Goal: Book appointment/travel/reservation

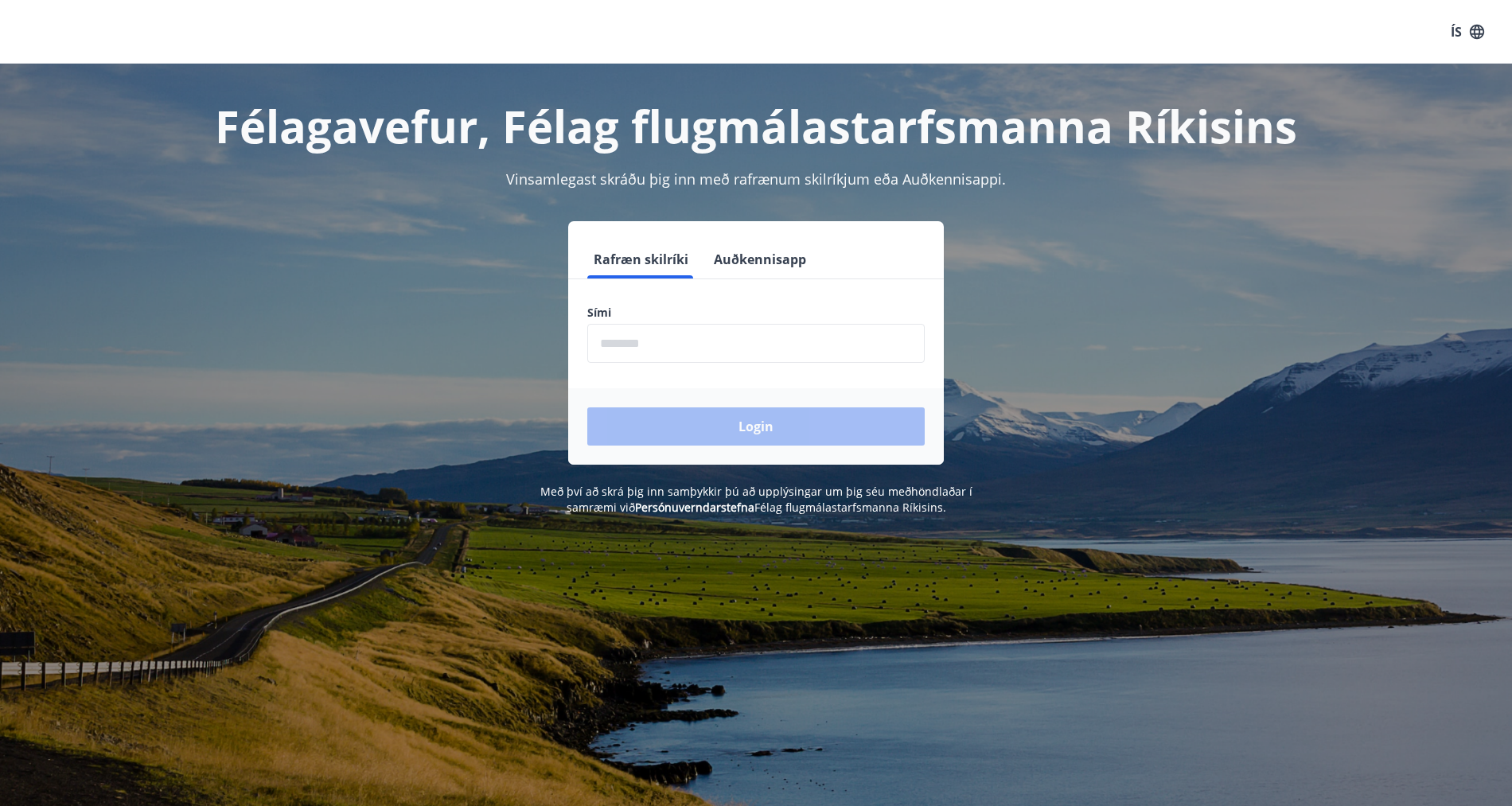
click at [647, 345] on input "phone" at bounding box center [756, 343] width 337 height 39
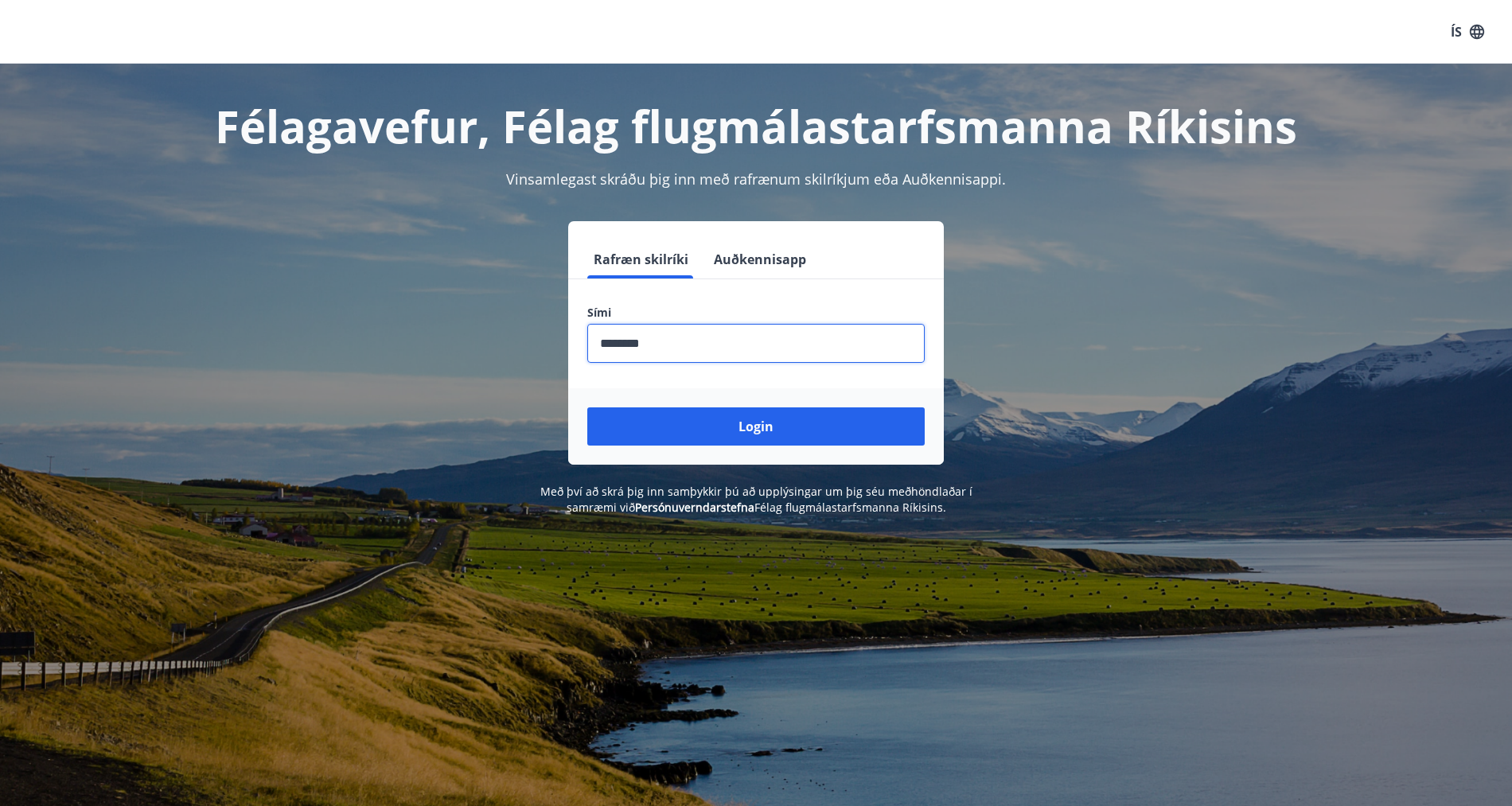
type input "********"
click at [587, 407] on button "Login" at bounding box center [756, 426] width 337 height 38
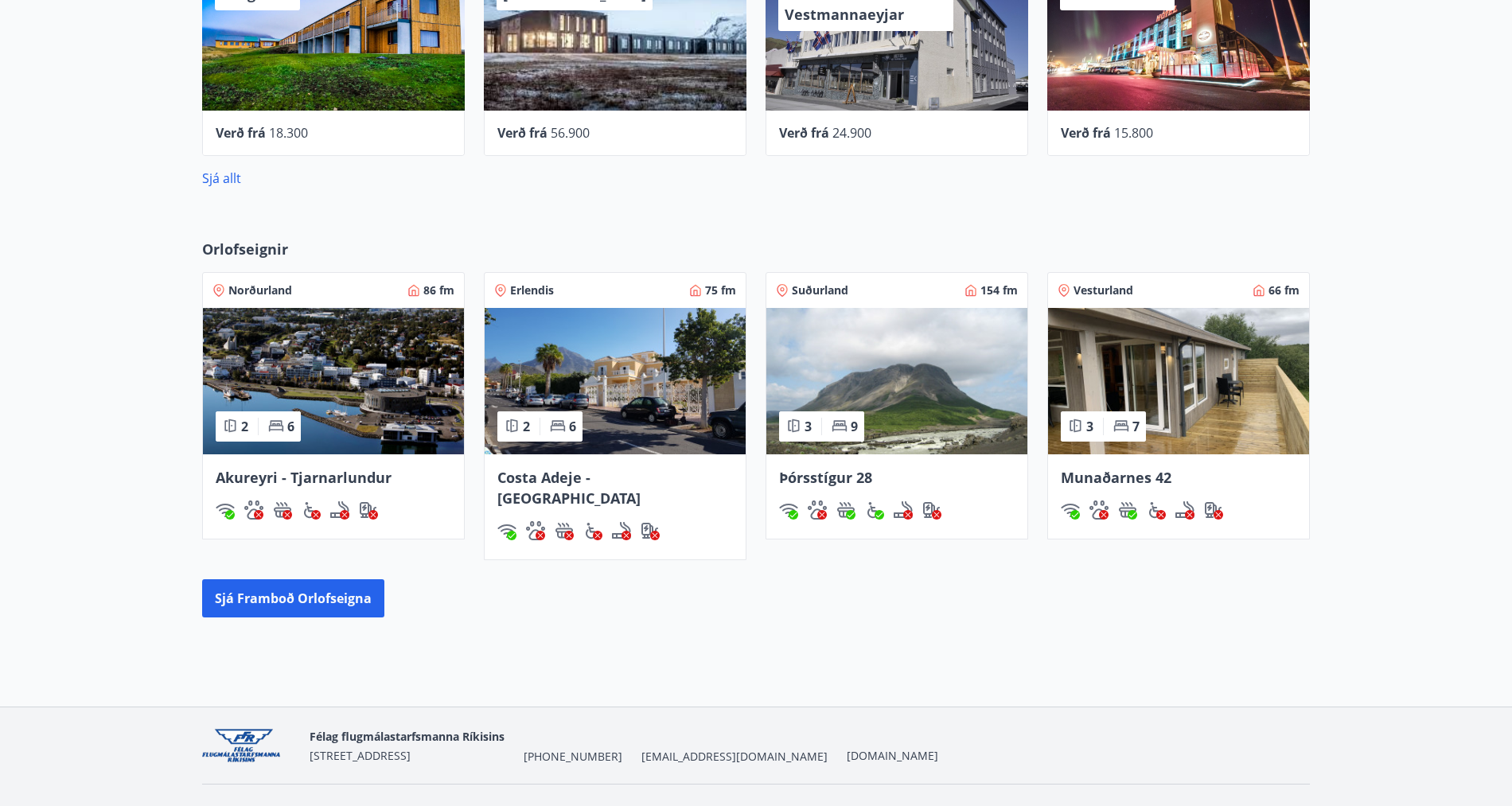
scroll to position [814, 0]
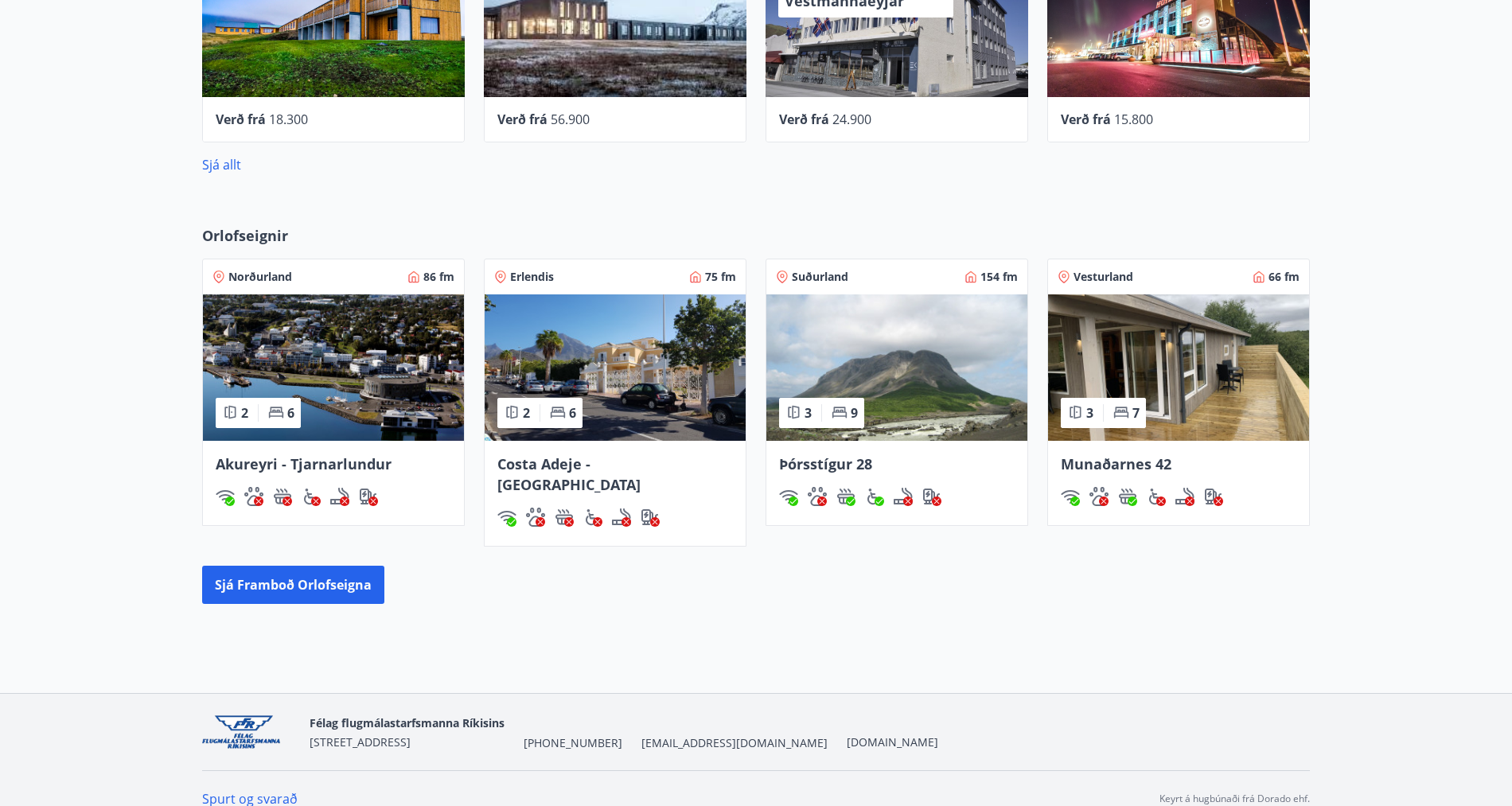
click at [832, 463] on span "Þórsstígur 28" at bounding box center [826, 463] width 93 height 19
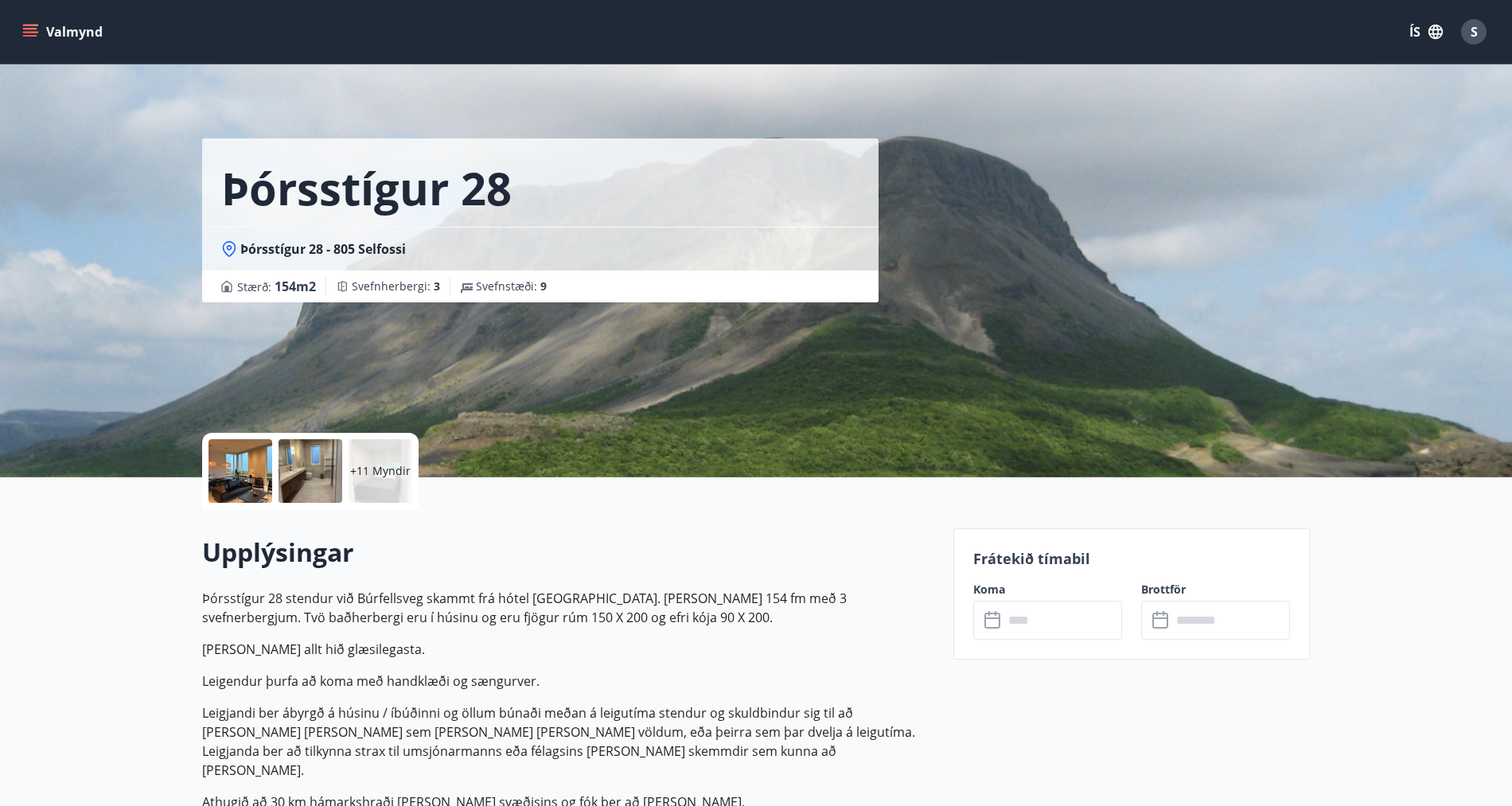
click at [1037, 613] on input "text" at bounding box center [1063, 620] width 118 height 39
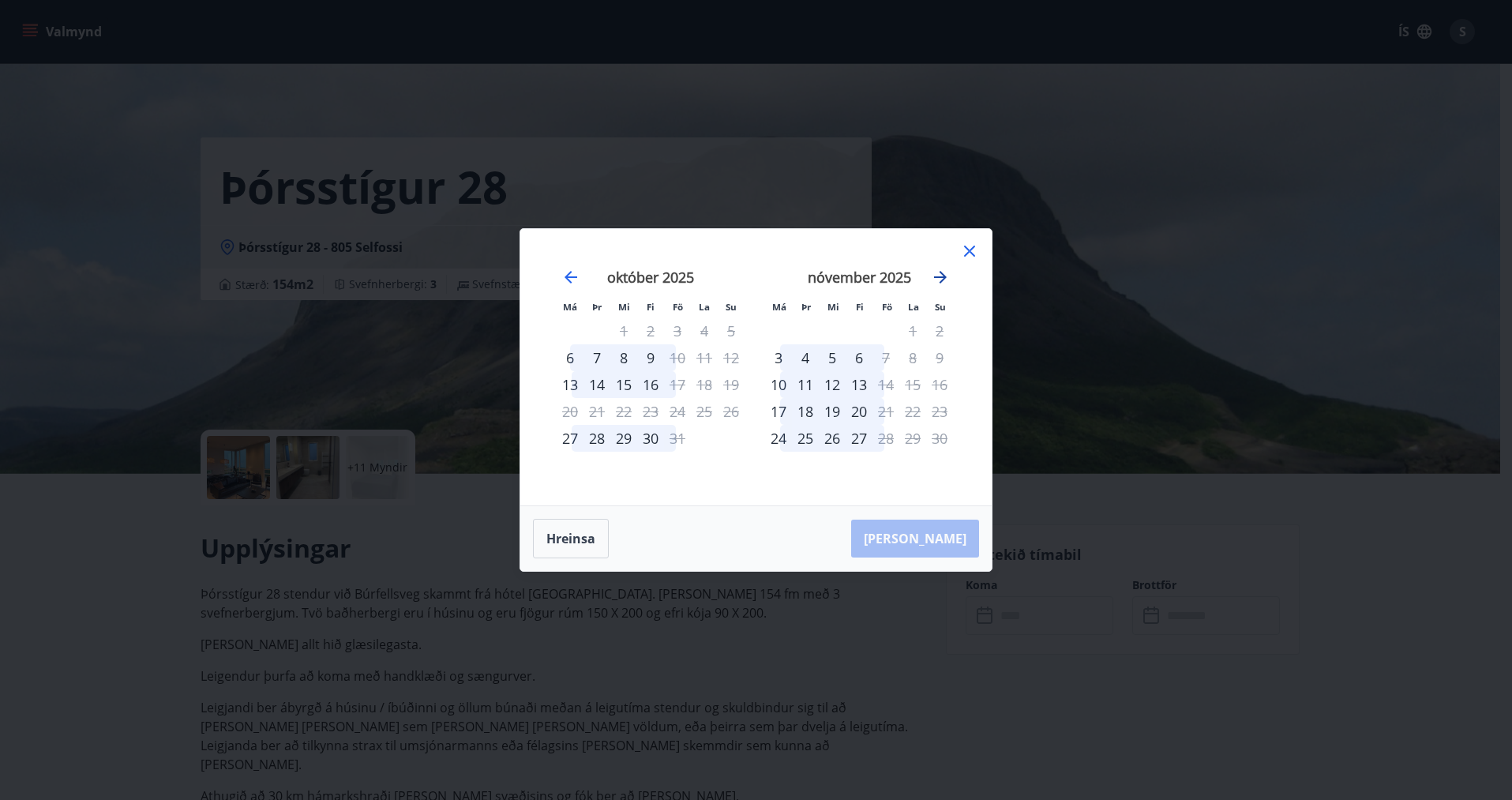
click at [944, 277] on icon "Move forward to switch to the next month." at bounding box center [941, 277] width 13 height 13
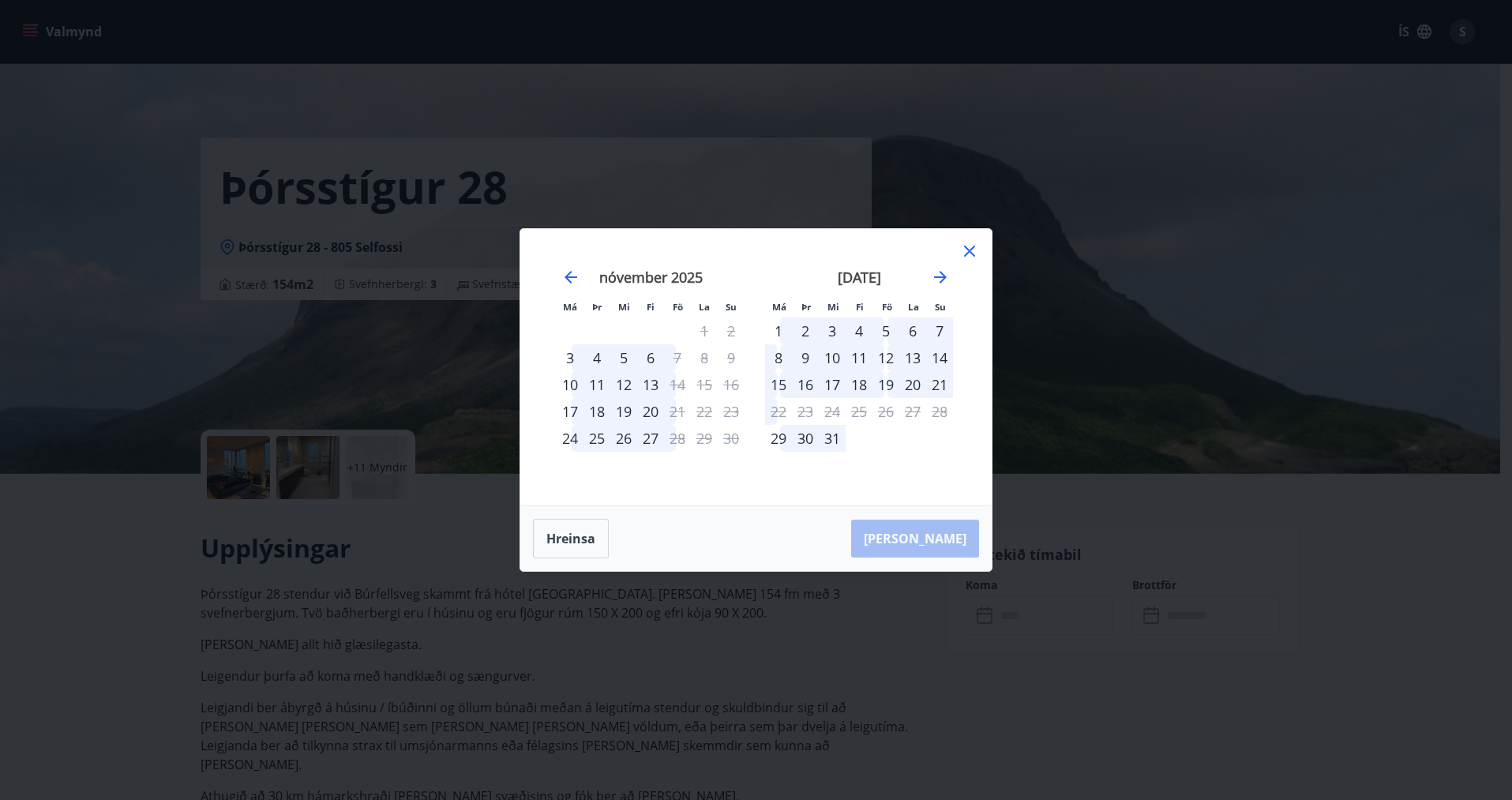
click at [780, 383] on div "15" at bounding box center [779, 384] width 27 height 27
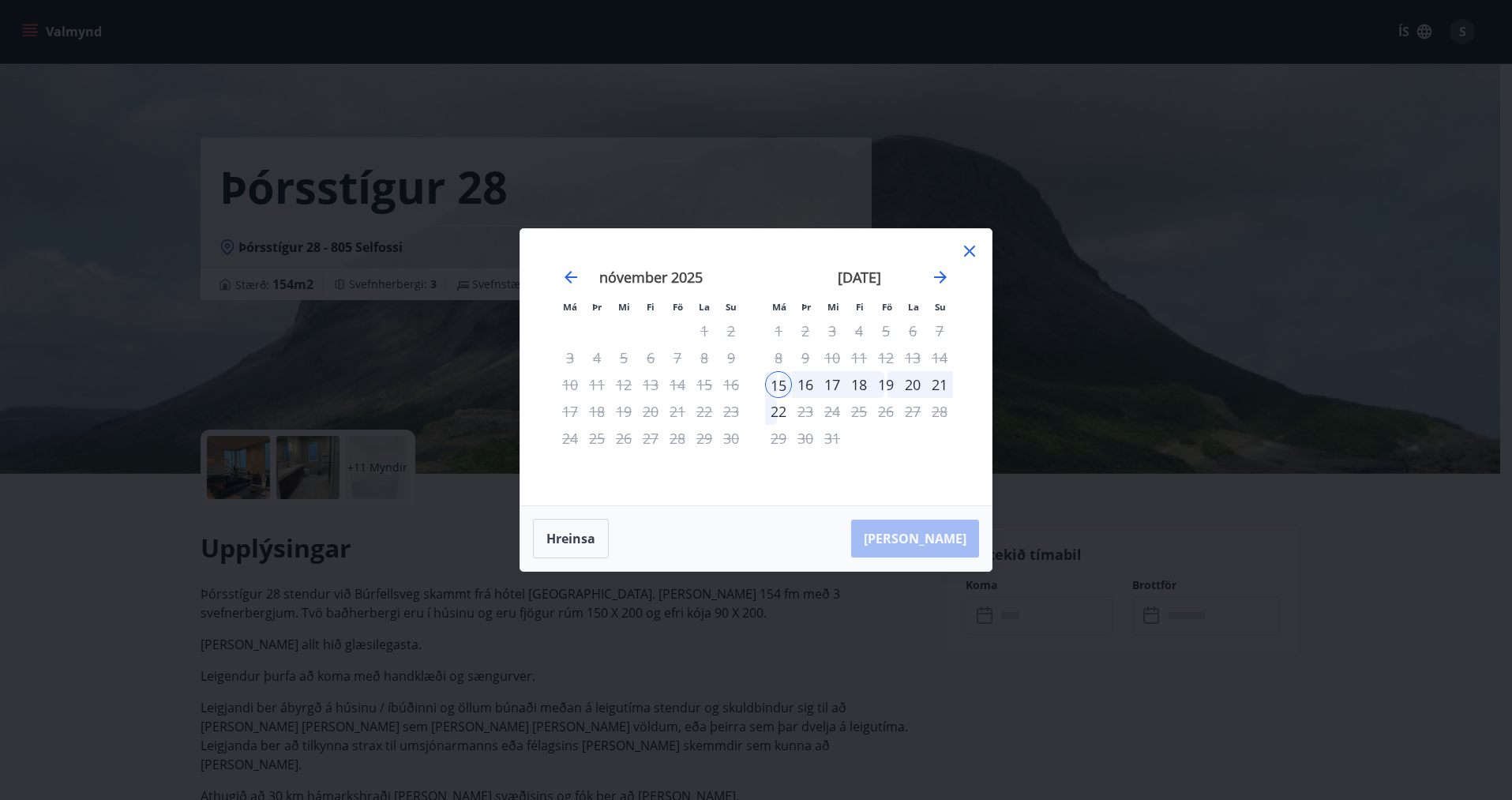
click at [936, 540] on div "[PERSON_NAME]" at bounding box center [756, 538] width 472 height 65
click at [866, 385] on div "18" at bounding box center [860, 384] width 27 height 27
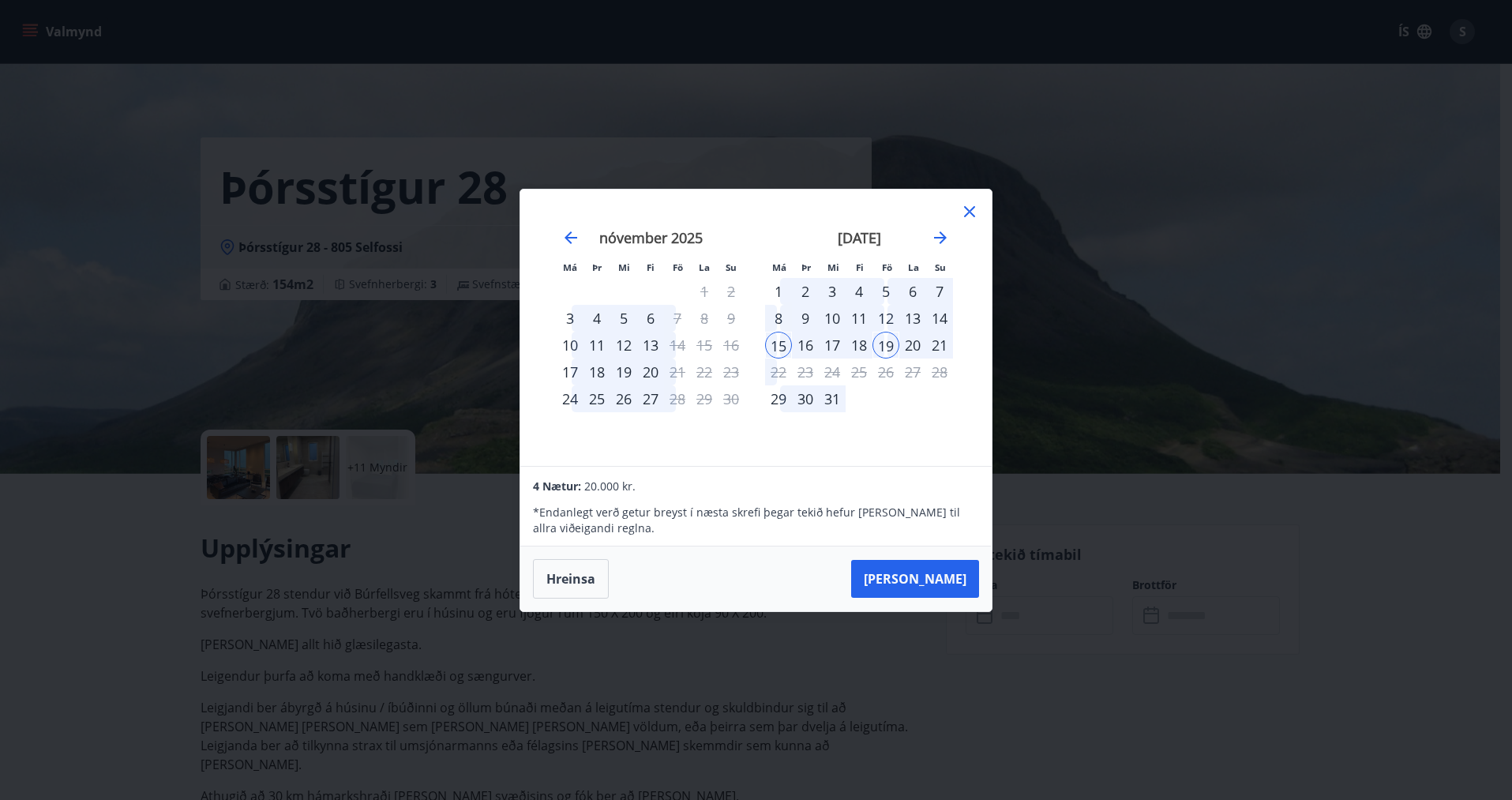
click at [938, 348] on div "21" at bounding box center [940, 345] width 27 height 27
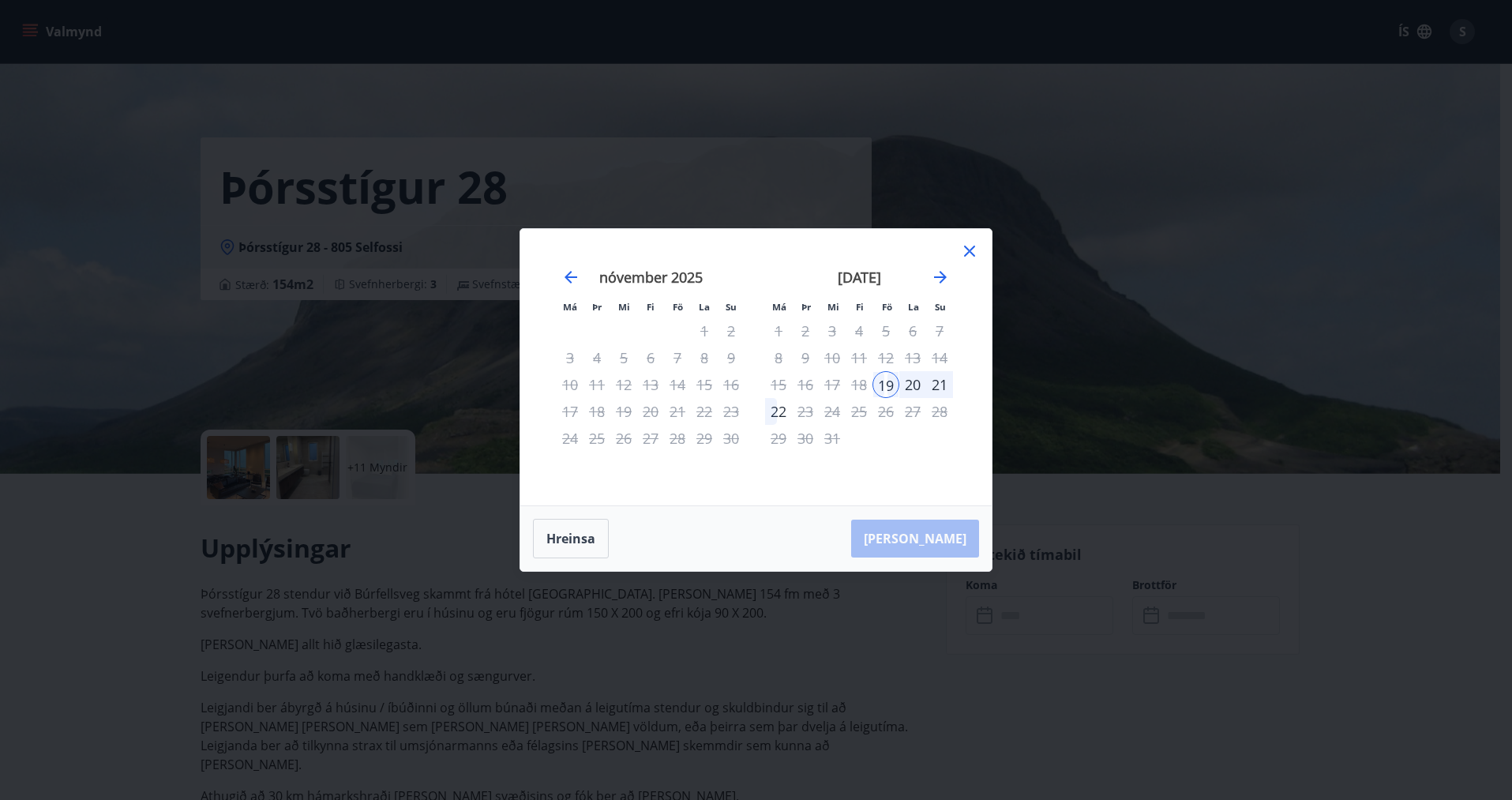
click at [790, 383] on div "15" at bounding box center [779, 384] width 27 height 27
click at [947, 270] on icon "Move forward to switch to the next month." at bounding box center [940, 277] width 19 height 19
click at [942, 280] on icon "Move forward to switch to the next month." at bounding box center [940, 277] width 19 height 19
click at [938, 280] on icon "Move forward to switch to the next month." at bounding box center [940, 277] width 19 height 19
click at [570, 278] on icon "Move backward to switch to the previous month." at bounding box center [571, 277] width 13 height 13
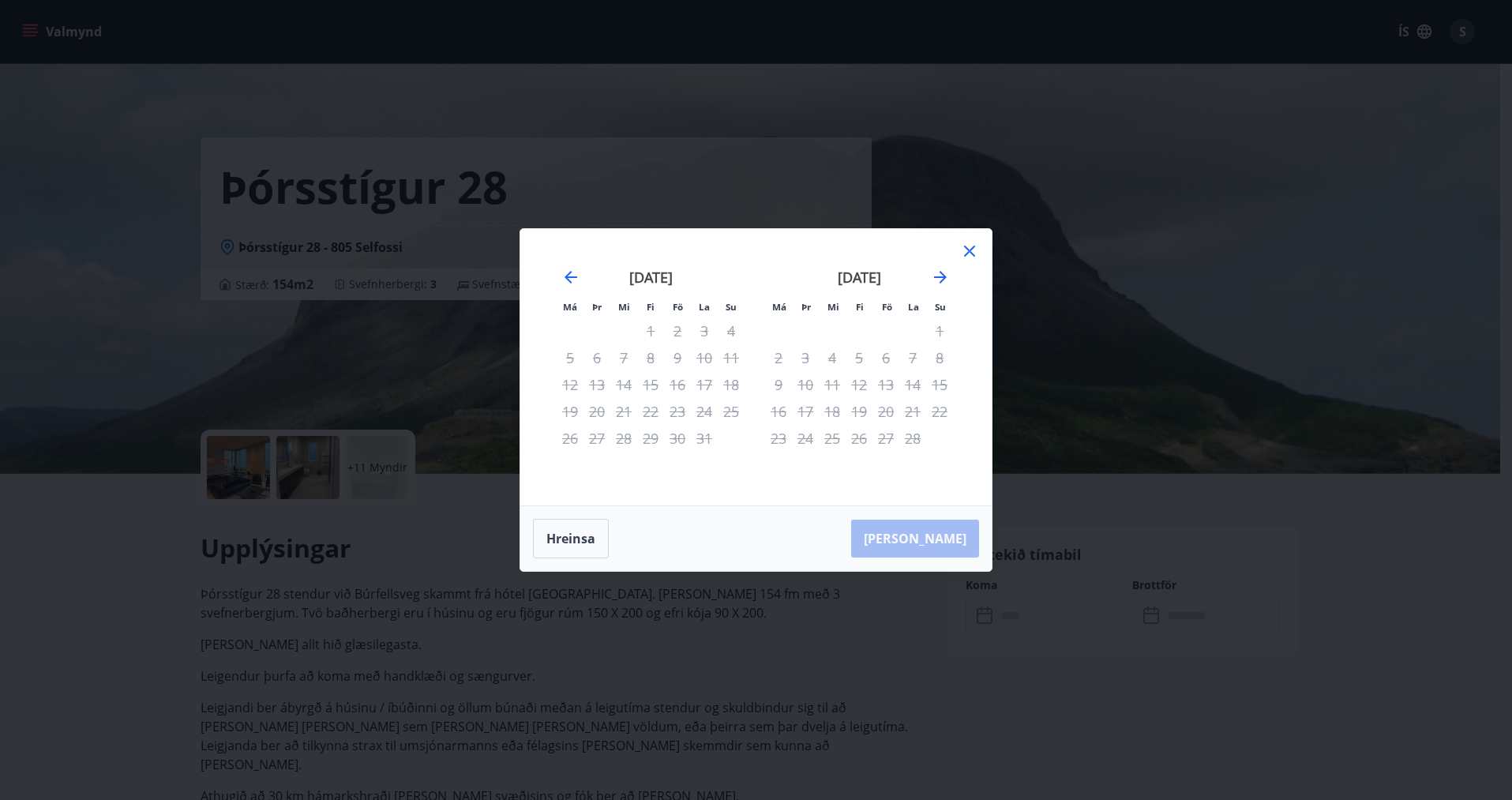
click at [664, 331] on tr "1 2 3 4" at bounding box center [650, 331] width 188 height 27
click at [676, 331] on div "2" at bounding box center [678, 331] width 27 height 27
click at [687, 372] on div "16" at bounding box center [678, 384] width 27 height 27
click at [576, 276] on icon "Move backward to switch to the previous month." at bounding box center [570, 277] width 19 height 19
click at [710, 434] on td "Calendar" at bounding box center [705, 438] width 27 height 27
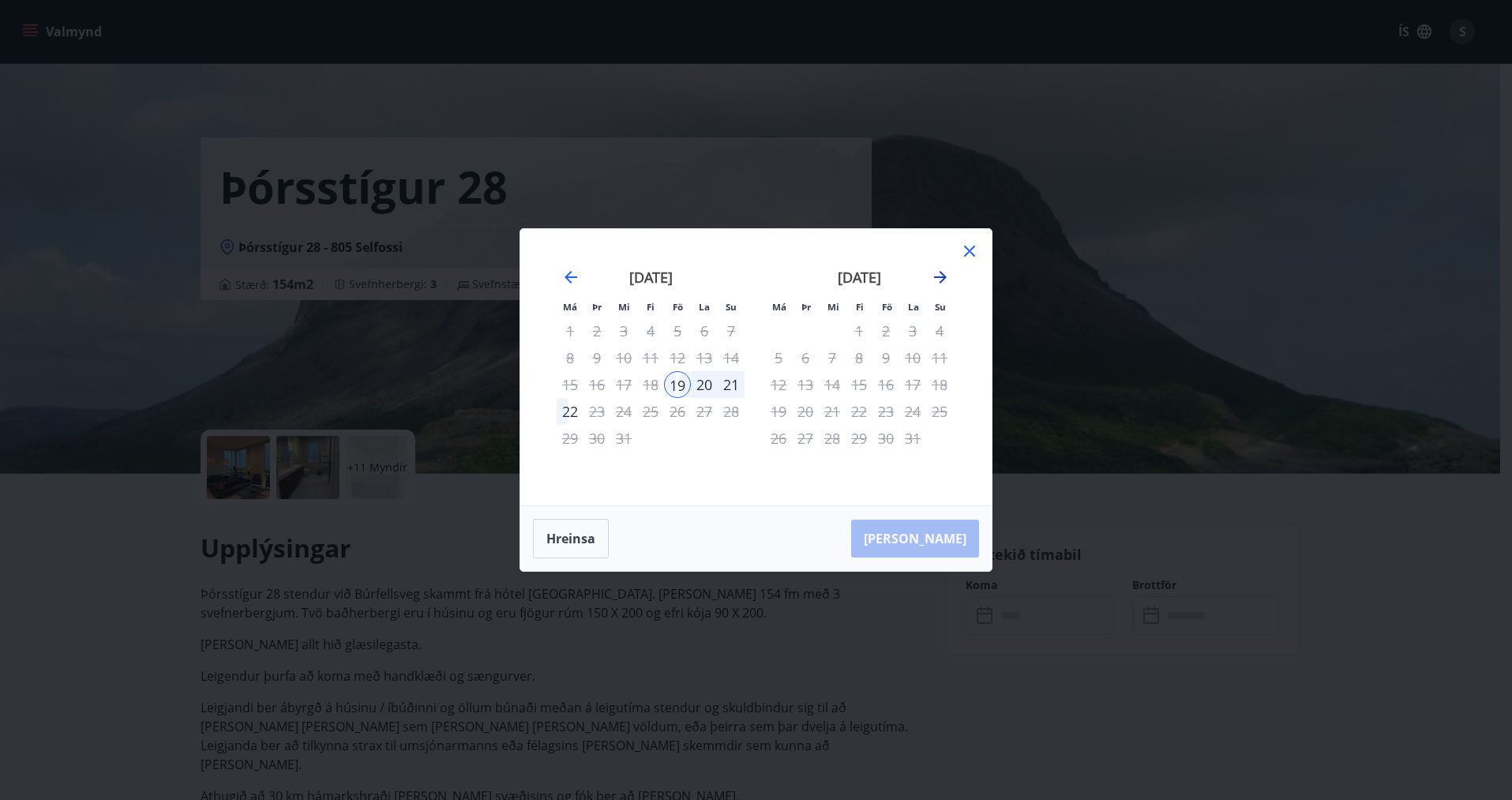
click at [936, 276] on icon "Move forward to switch to the next month." at bounding box center [940, 277] width 19 height 19
click at [941, 276] on icon "Move forward to switch to the next month." at bounding box center [940, 277] width 19 height 19
click at [963, 257] on icon at bounding box center [969, 251] width 19 height 19
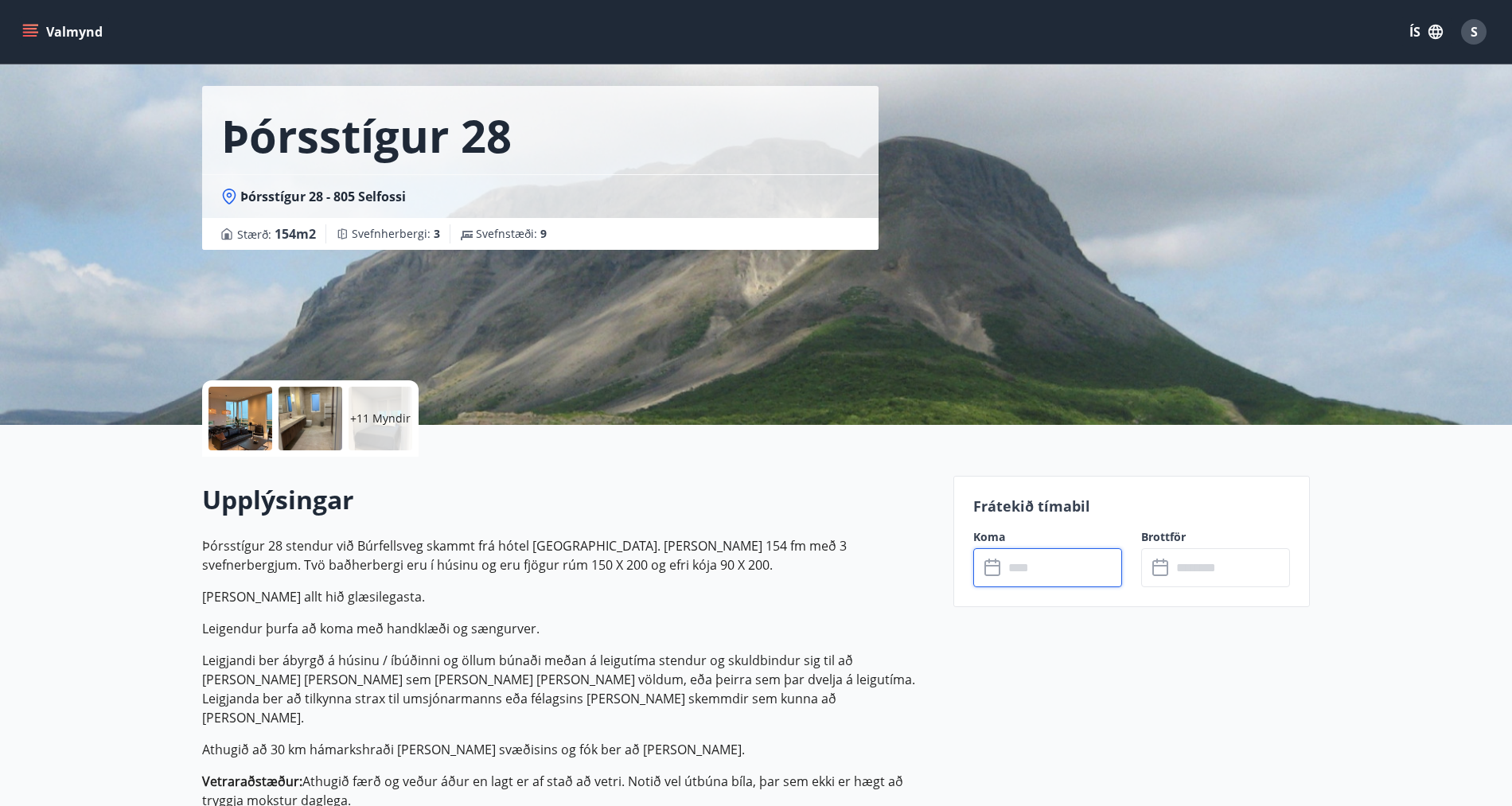
scroll to position [80, 0]
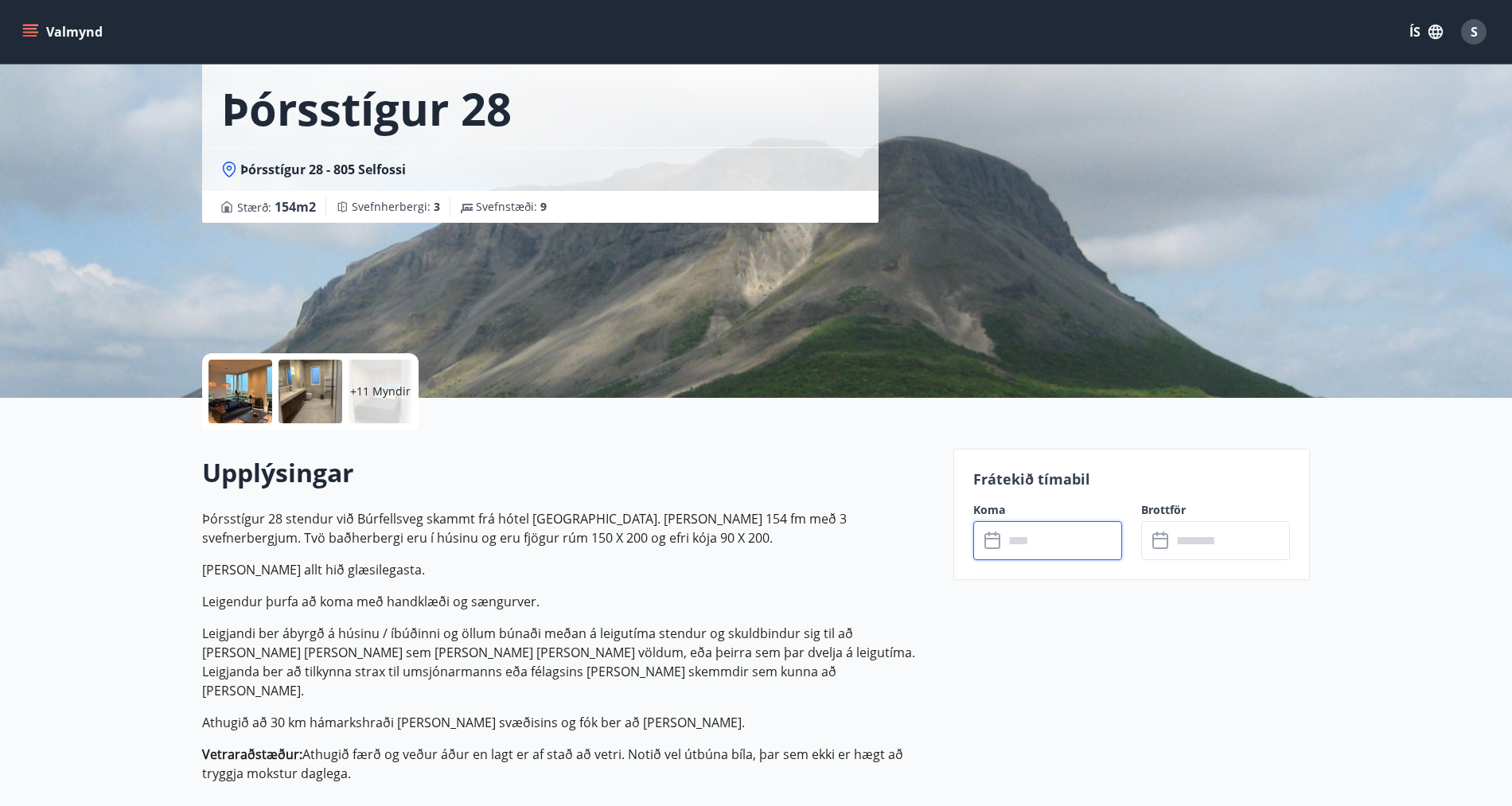
click at [1063, 534] on input "text" at bounding box center [1063, 540] width 118 height 39
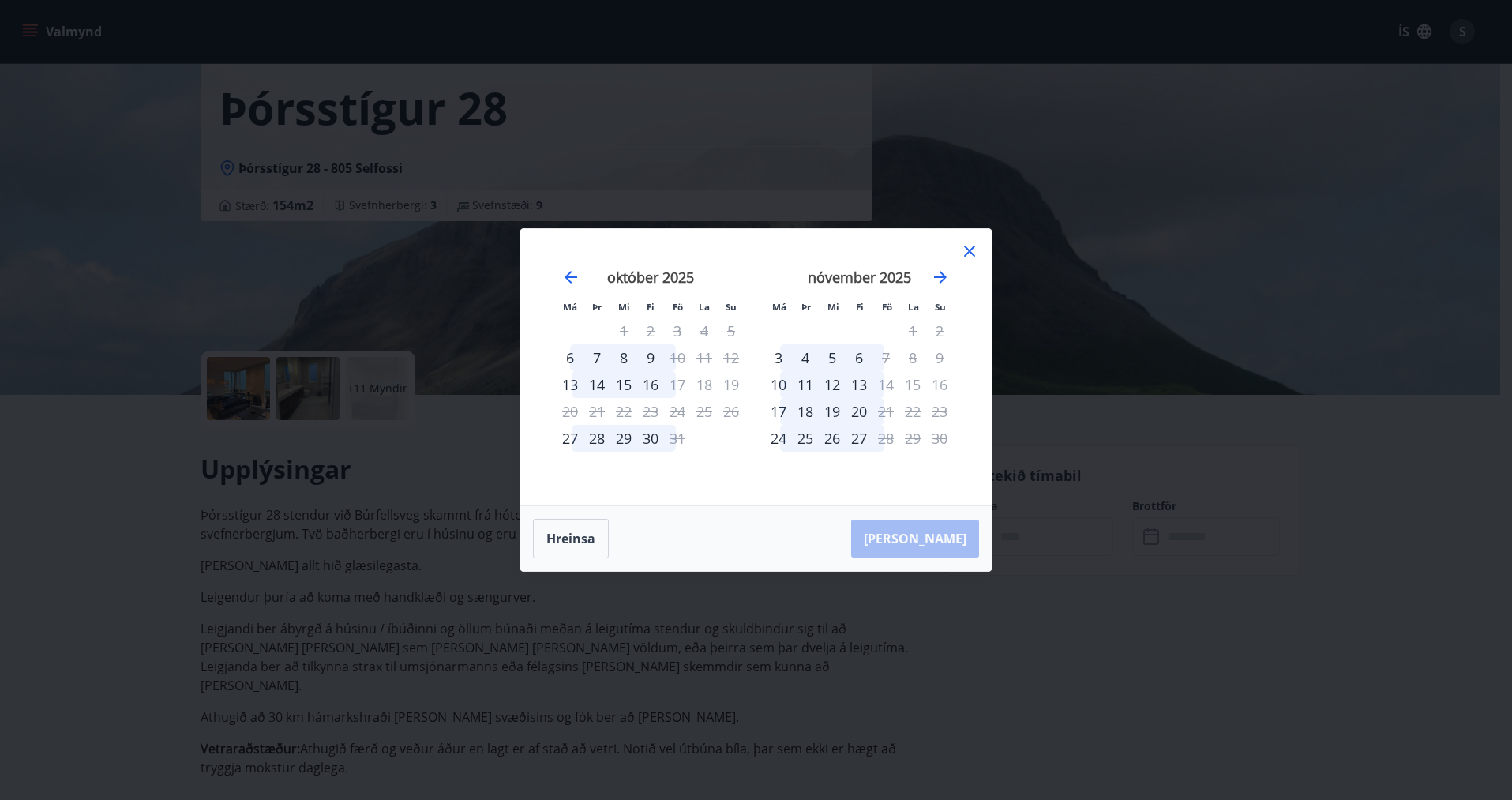
click at [943, 287] on div "nóvember 2025" at bounding box center [859, 282] width 188 height 69
click at [940, 282] on icon "Move forward to switch to the next month." at bounding box center [941, 277] width 13 height 13
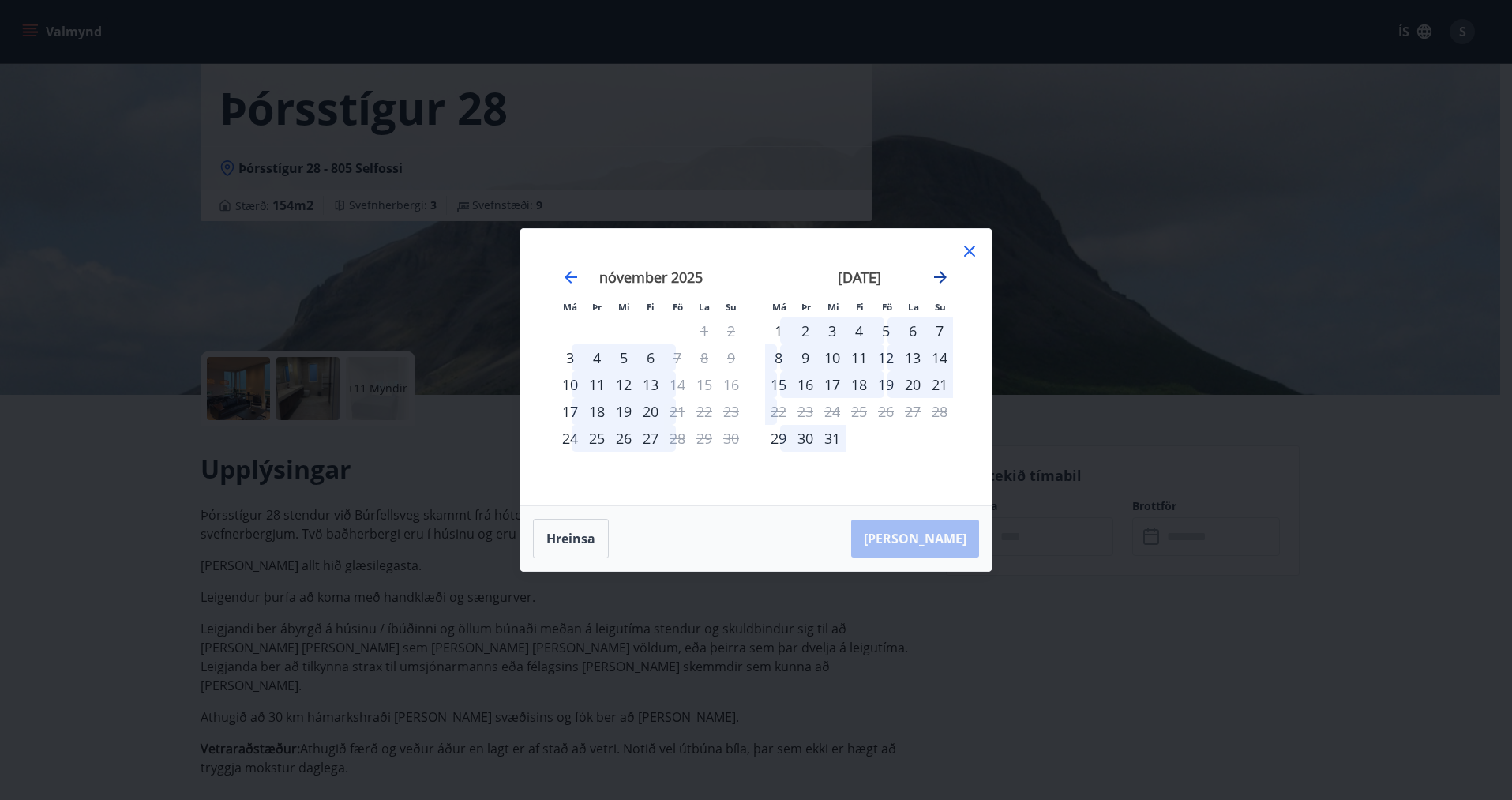
click at [939, 276] on icon "Move forward to switch to the next month." at bounding box center [941, 277] width 13 height 13
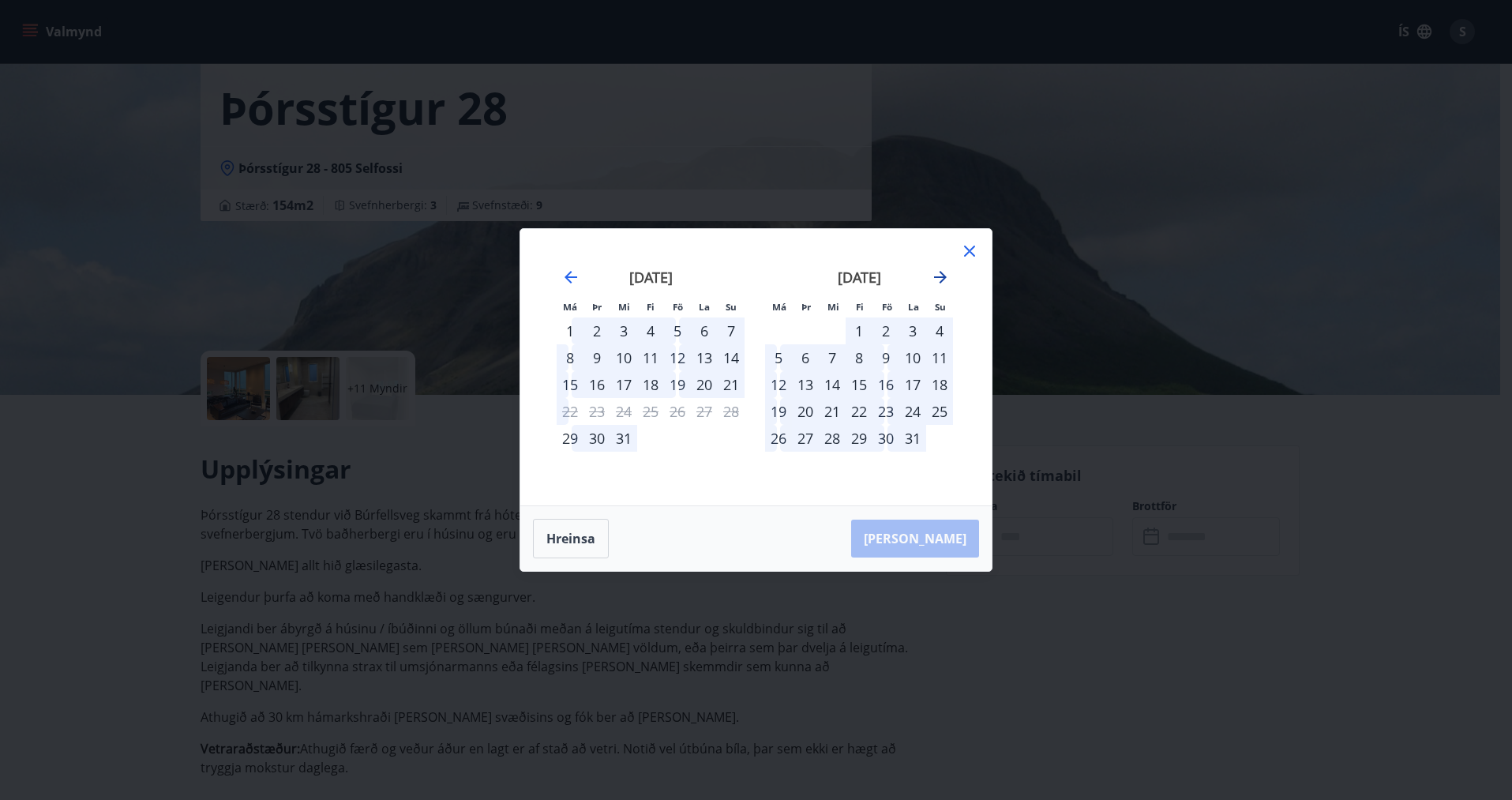
click at [939, 274] on icon "Move forward to switch to the next month." at bounding box center [940, 277] width 19 height 19
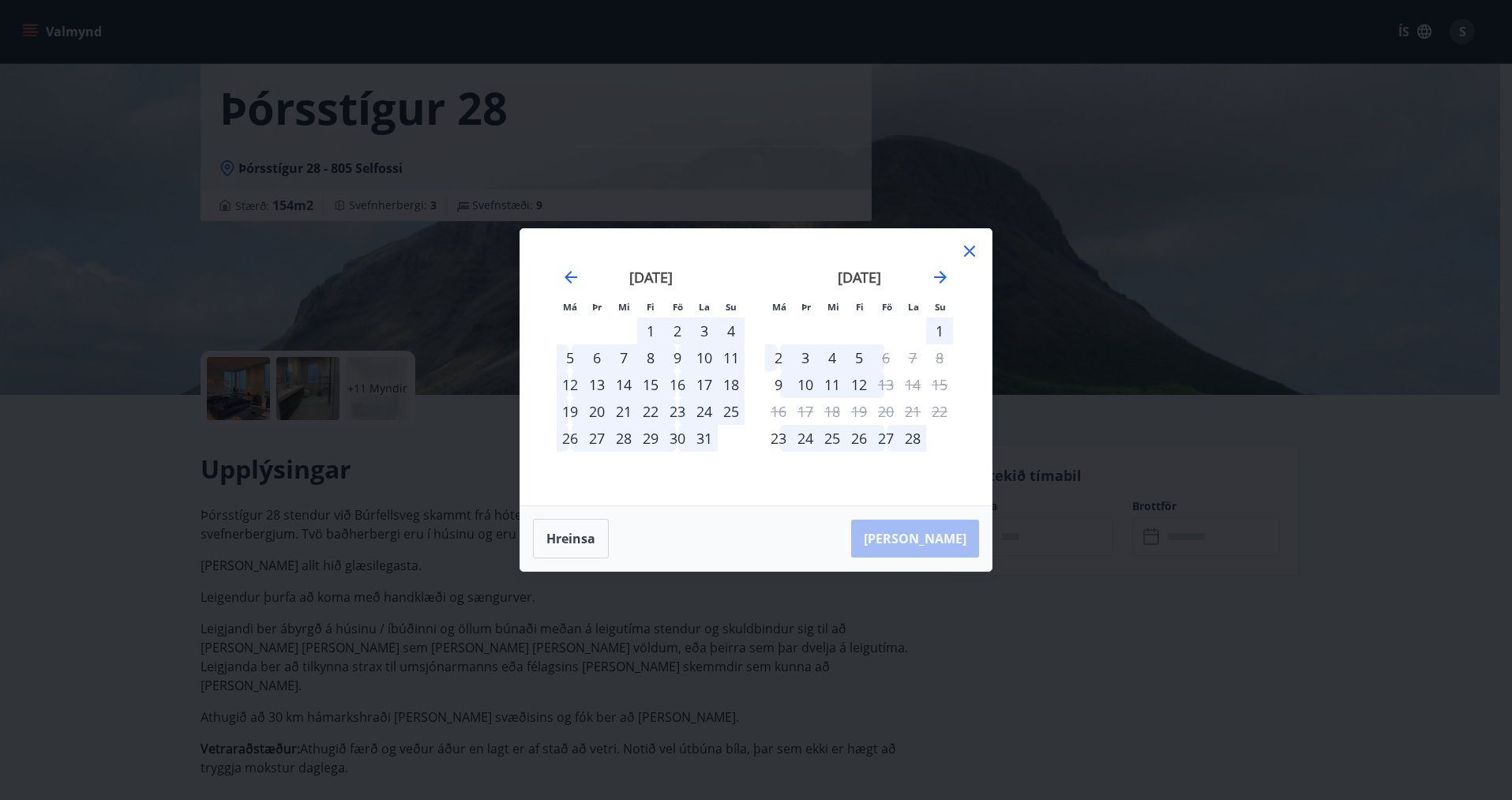
click at [652, 344] on div "1" at bounding box center [650, 331] width 27 height 27
click at [656, 331] on div "1" at bounding box center [650, 331] width 27 height 27
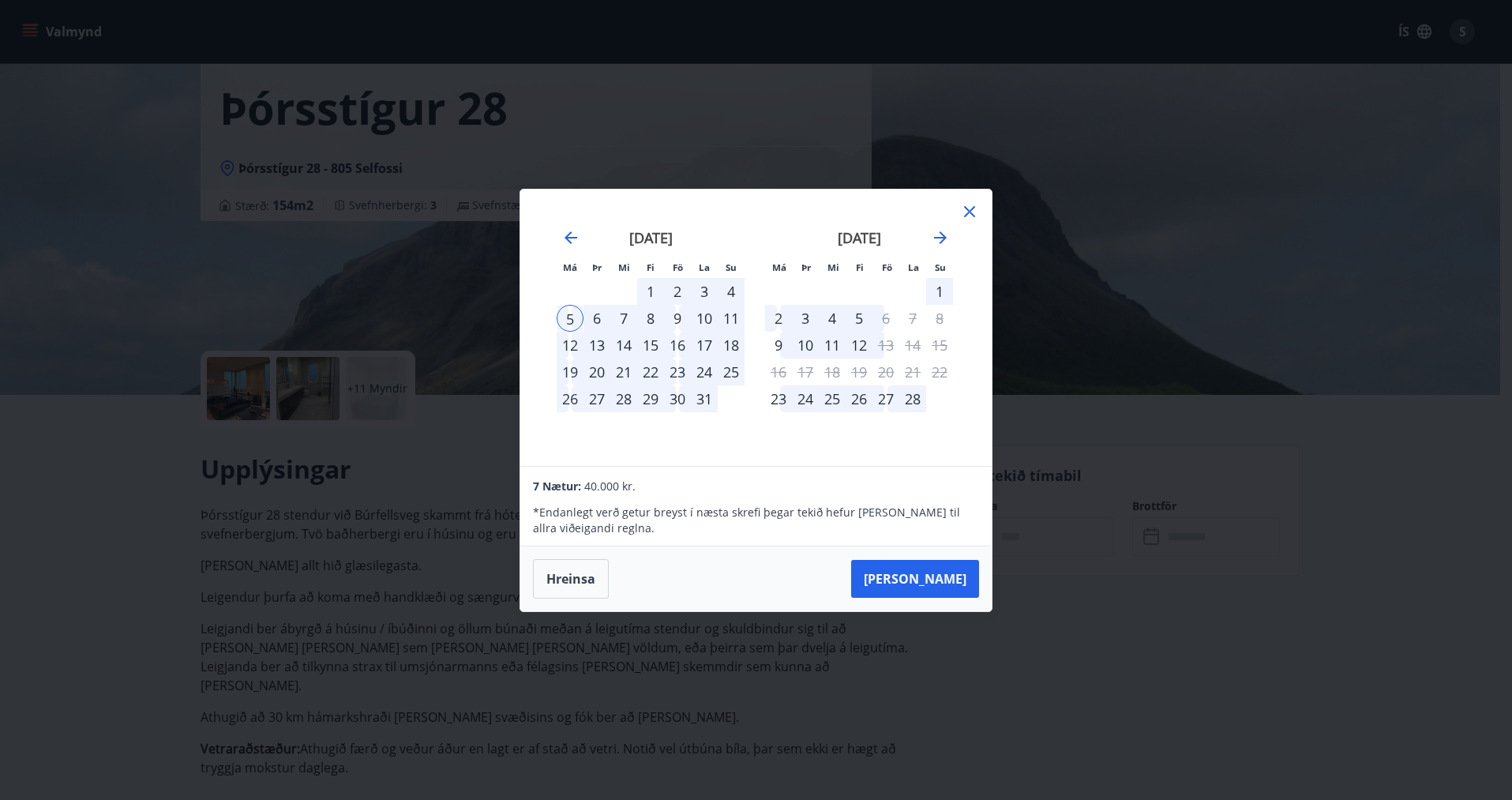
click at [908, 402] on div "28" at bounding box center [913, 399] width 27 height 27
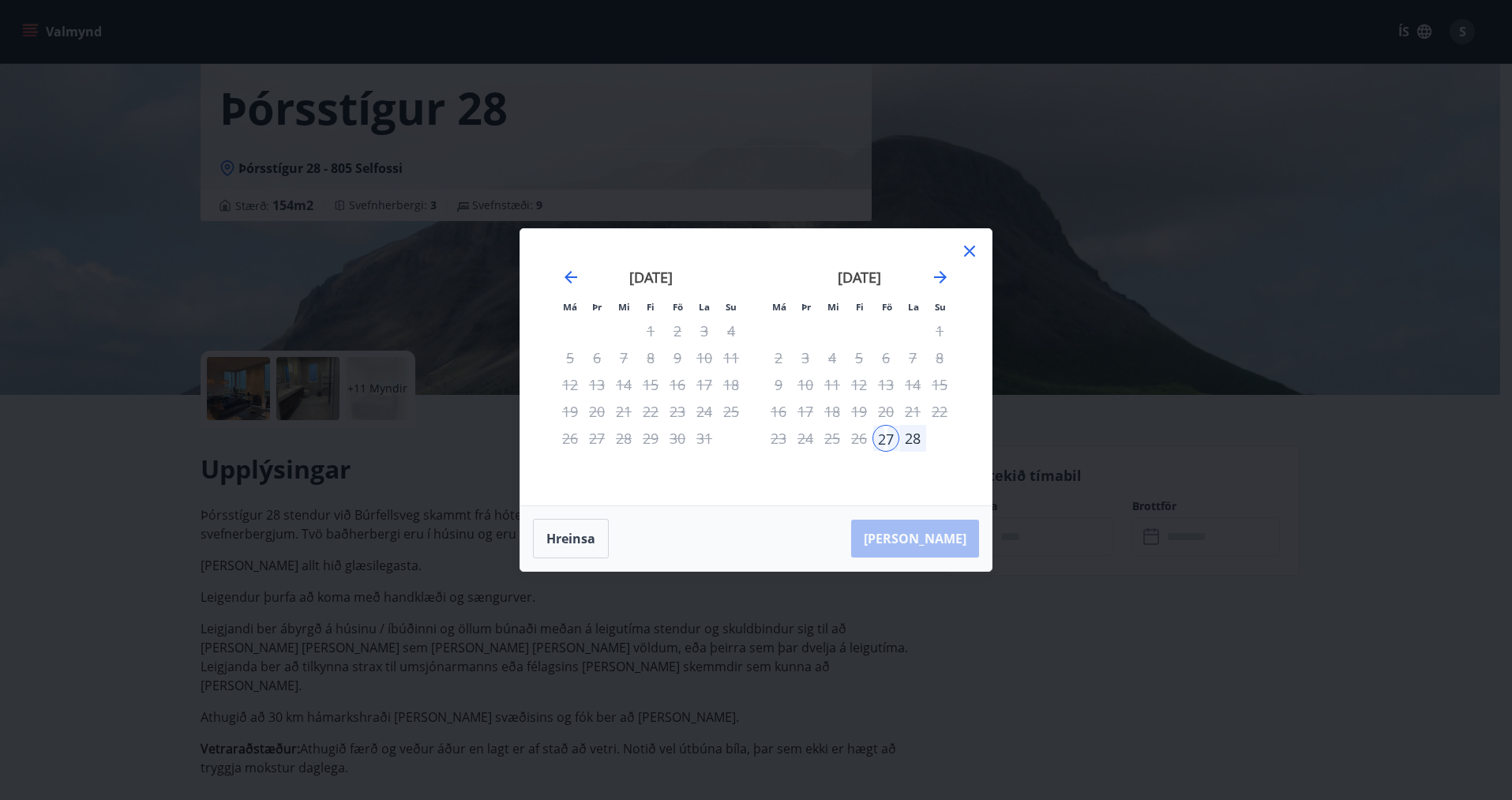
click at [662, 309] on li "Fi" at bounding box center [650, 306] width 27 height 16
click at [680, 339] on div "2" at bounding box center [678, 331] width 27 height 27
click at [969, 253] on icon at bounding box center [969, 251] width 19 height 19
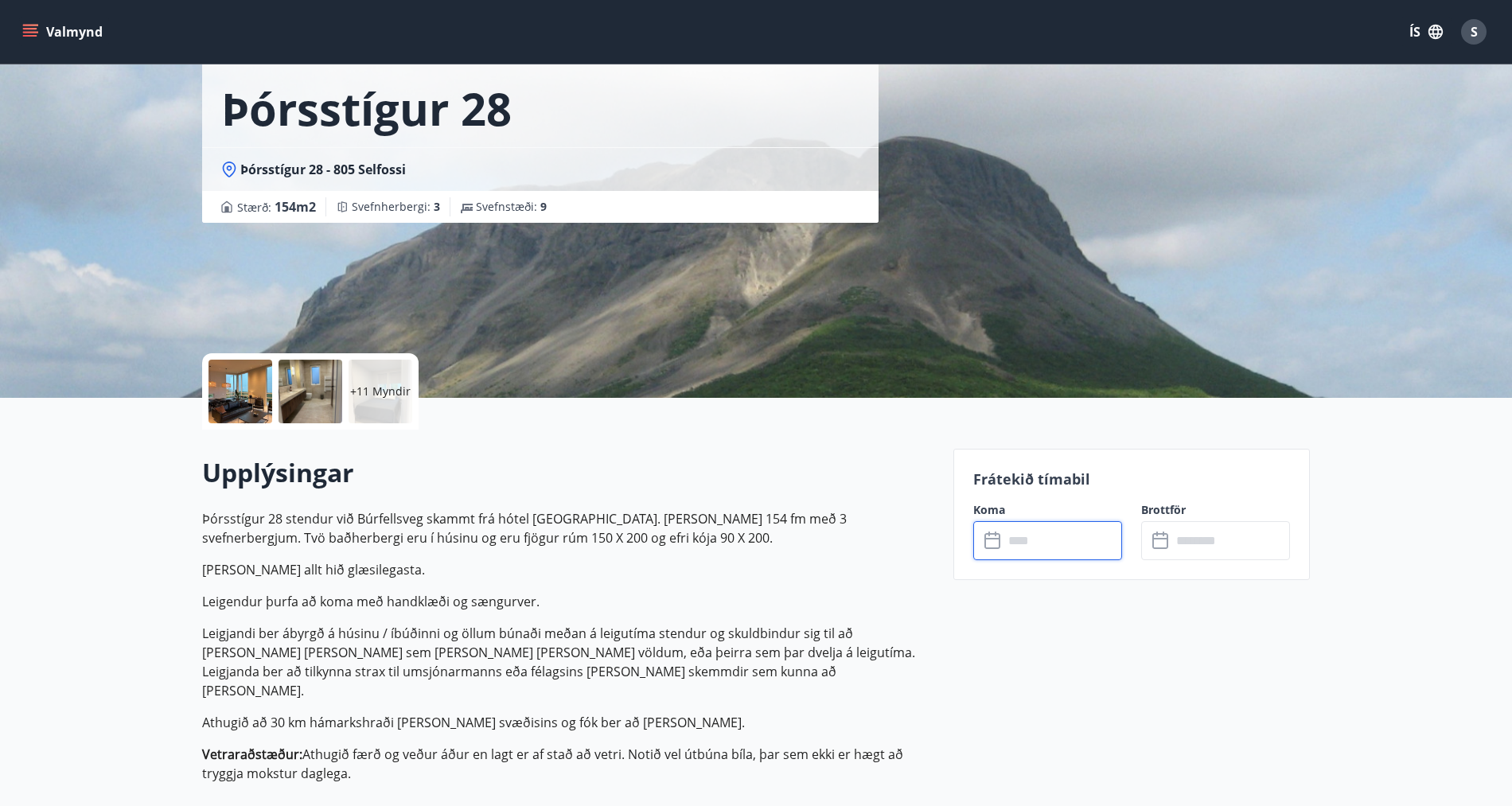
click at [1066, 536] on input "text" at bounding box center [1063, 540] width 118 height 39
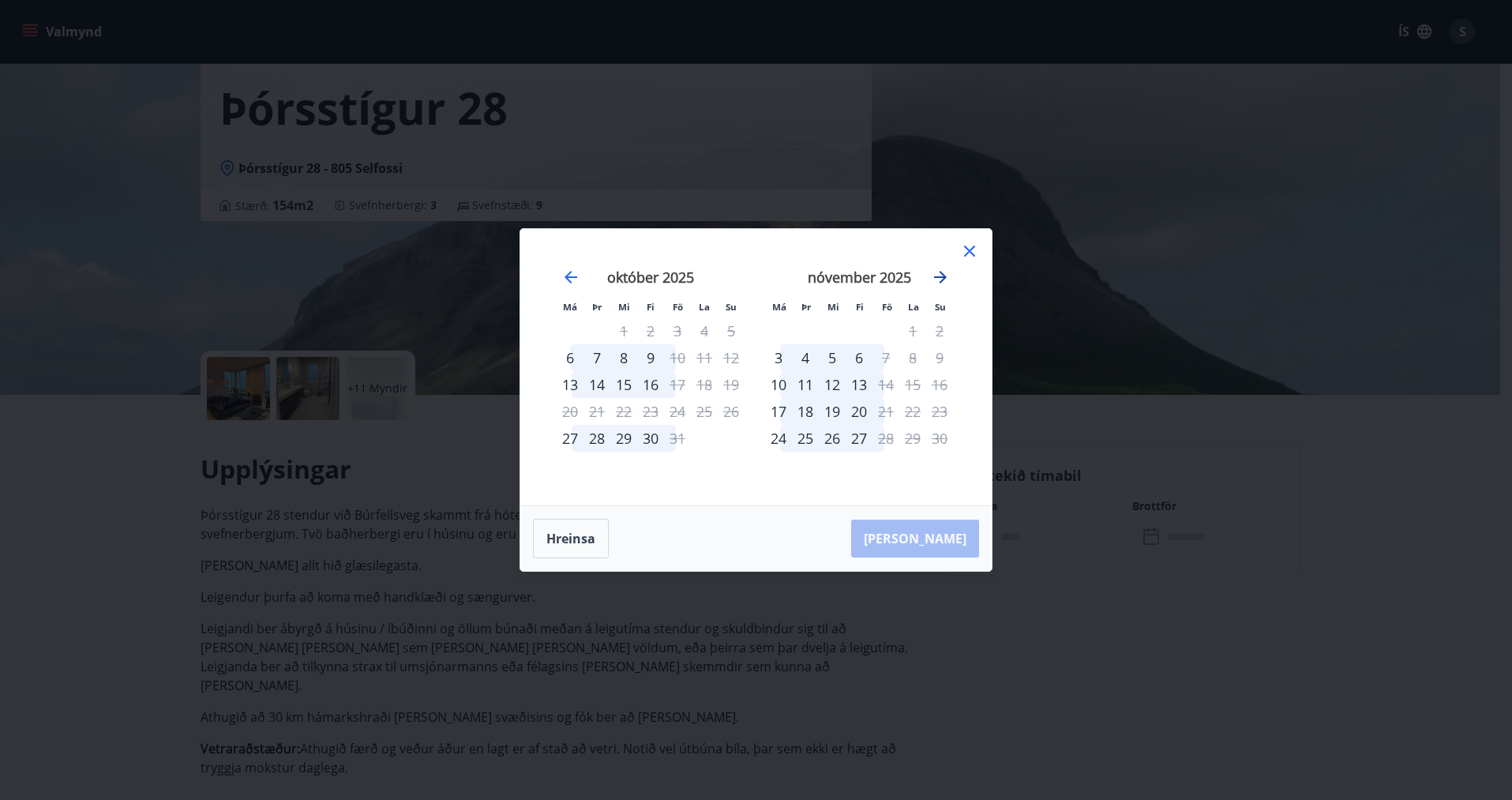
click at [943, 273] on icon "Move forward to switch to the next month." at bounding box center [941, 277] width 13 height 13
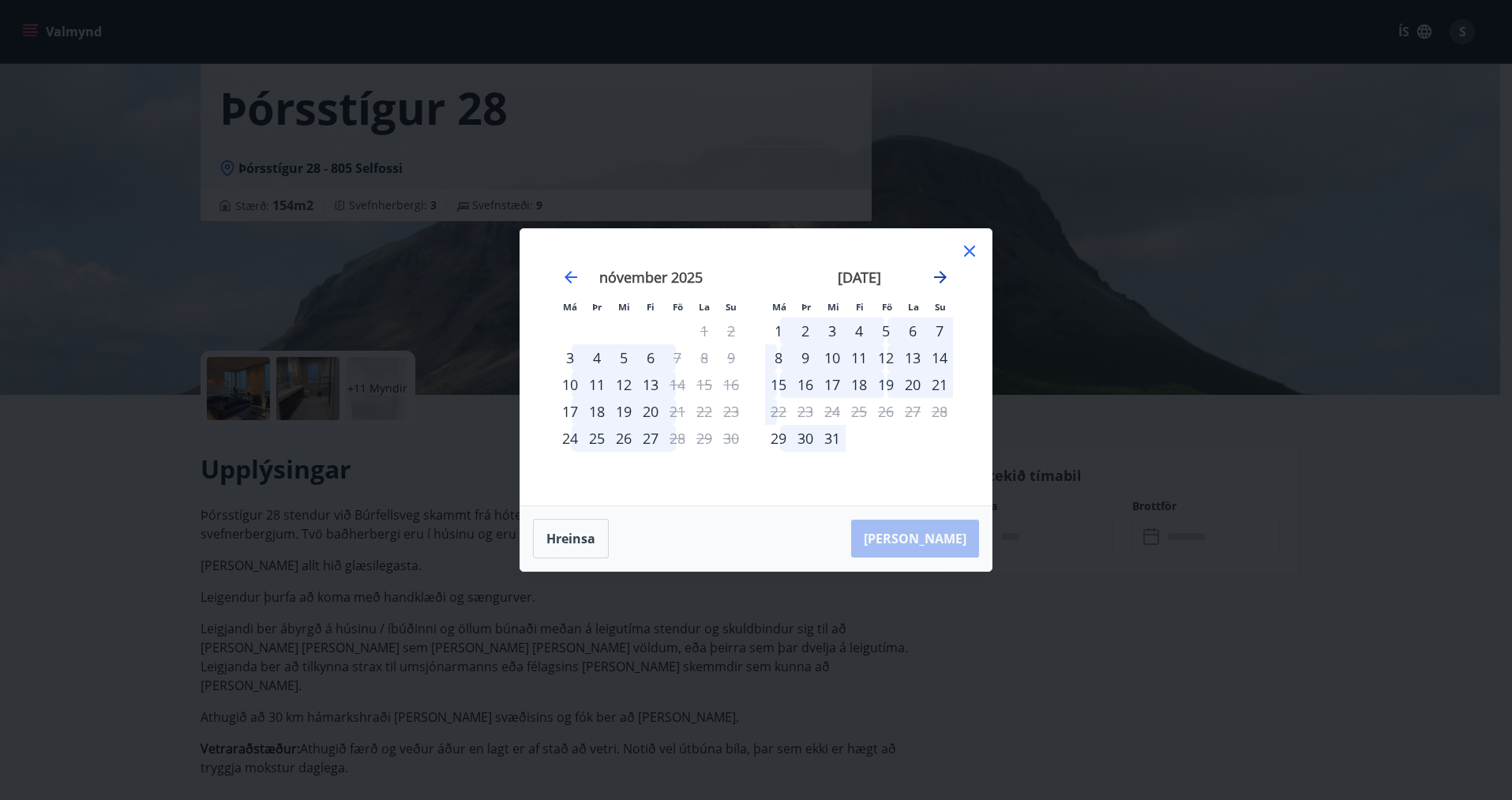
click at [943, 273] on icon "Move forward to switch to the next month." at bounding box center [941, 277] width 13 height 13
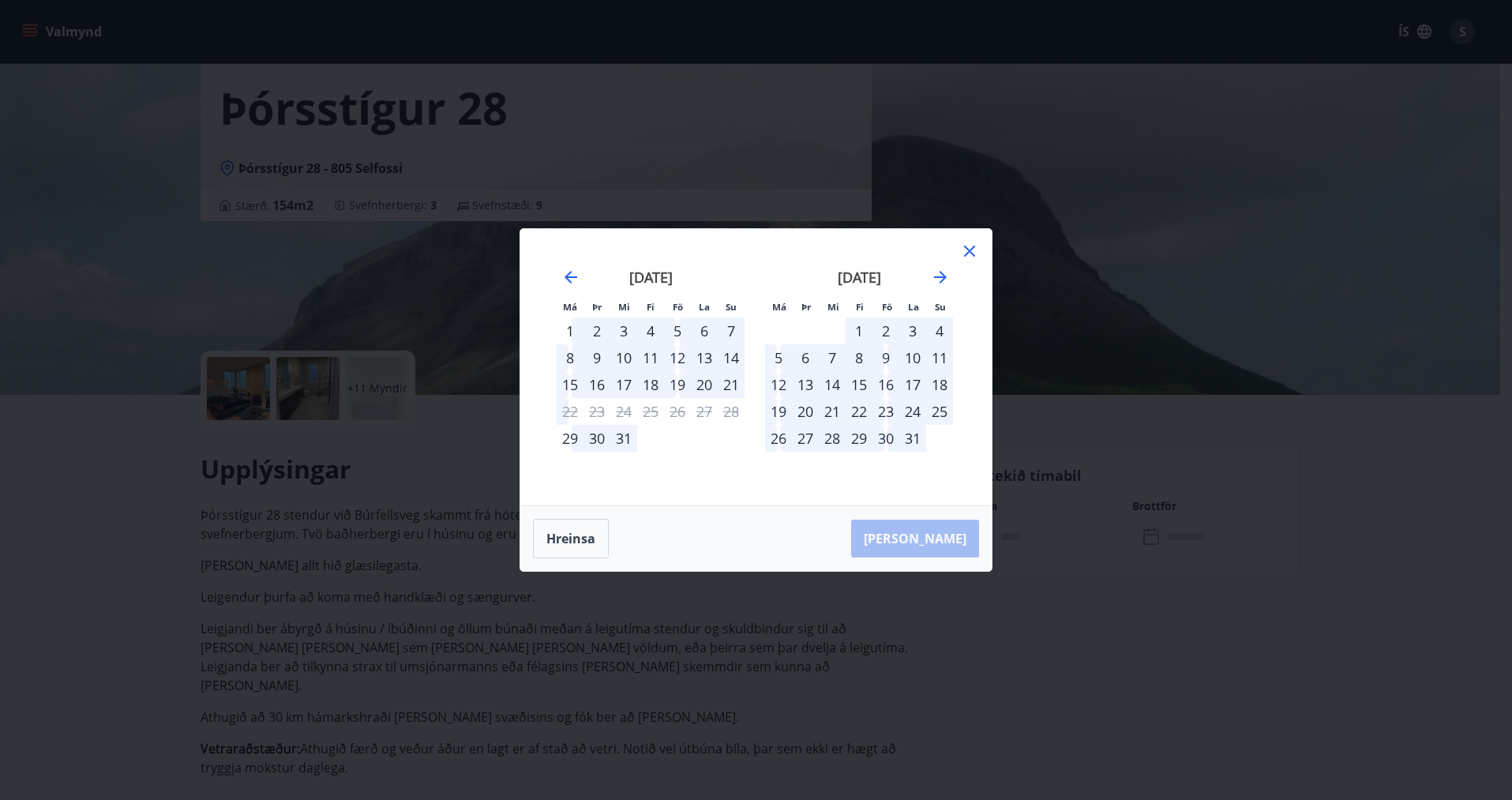
click at [779, 359] on div "5" at bounding box center [779, 358] width 27 height 27
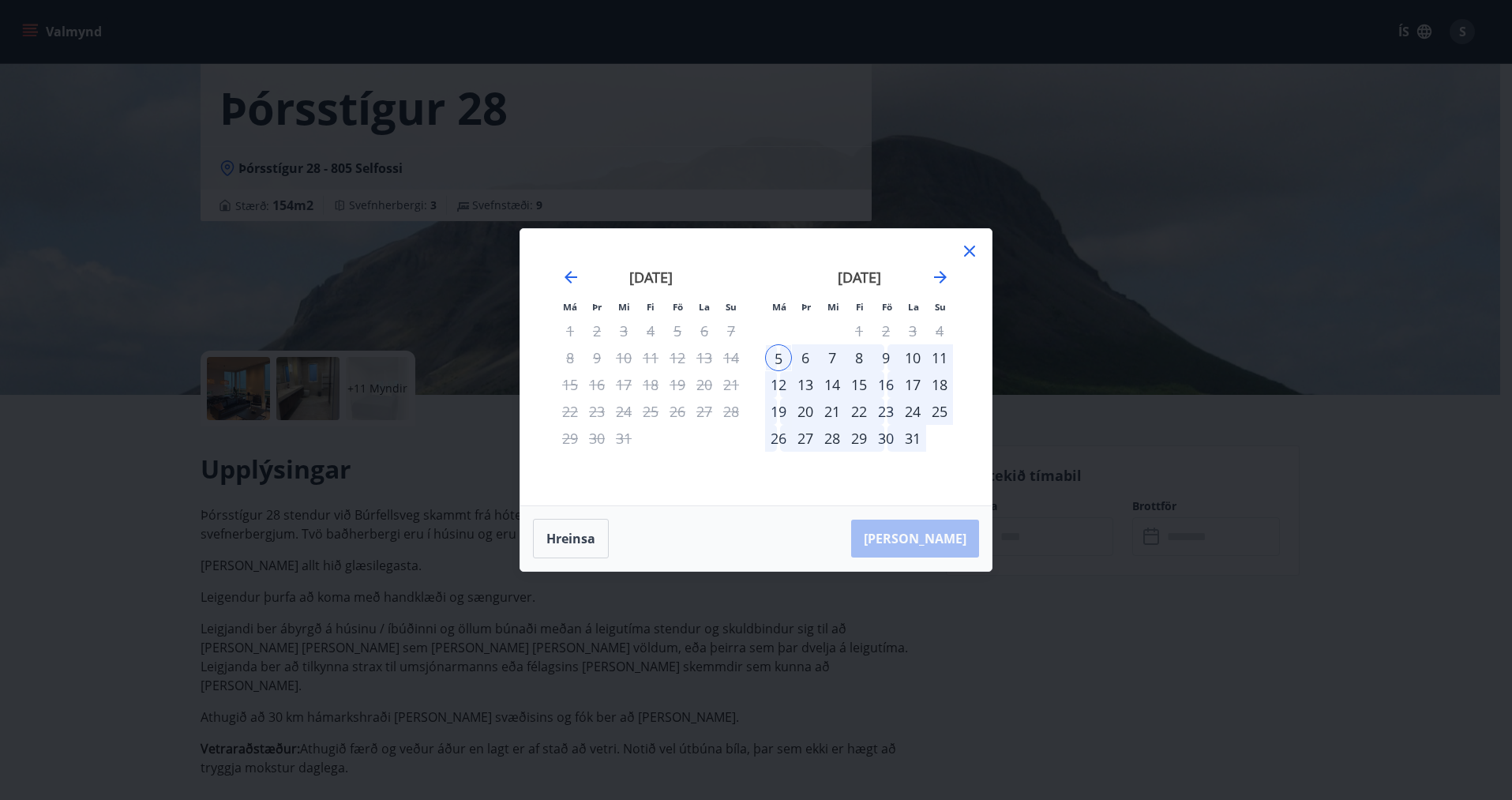
click at [781, 384] on div "12" at bounding box center [779, 384] width 27 height 27
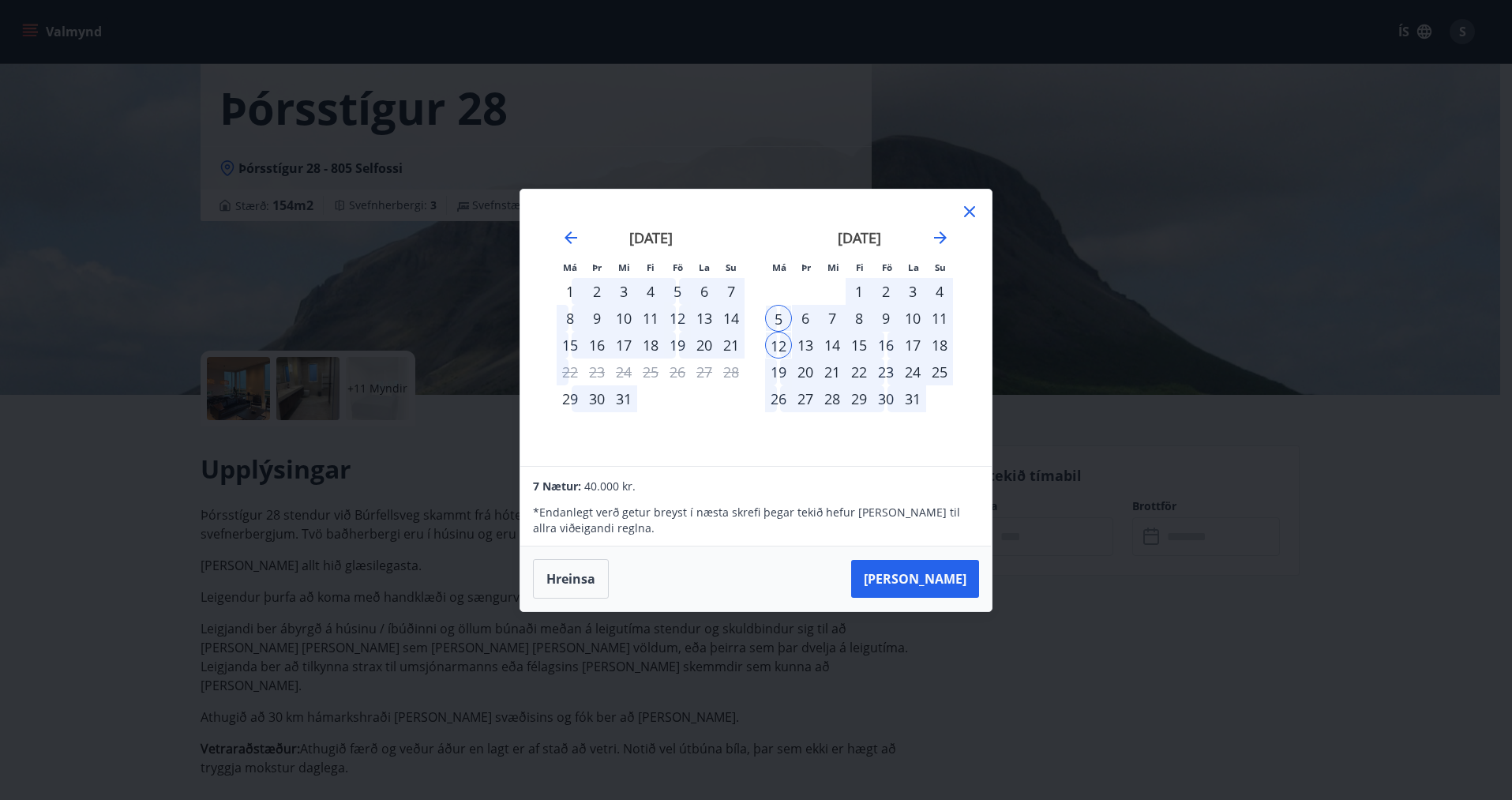
click at [938, 373] on div "25" at bounding box center [940, 372] width 27 height 27
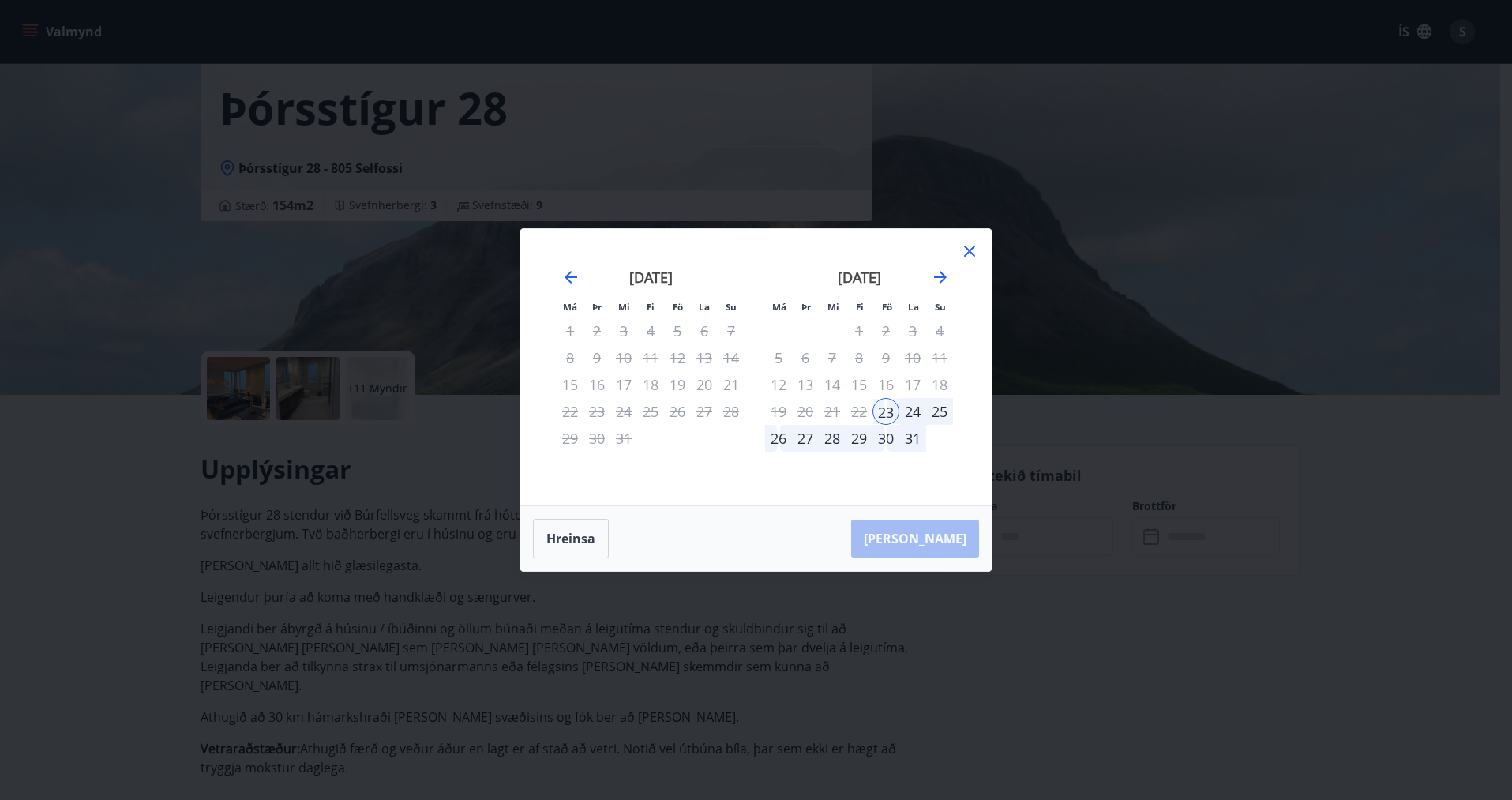
click at [920, 439] on div "31" at bounding box center [913, 438] width 27 height 27
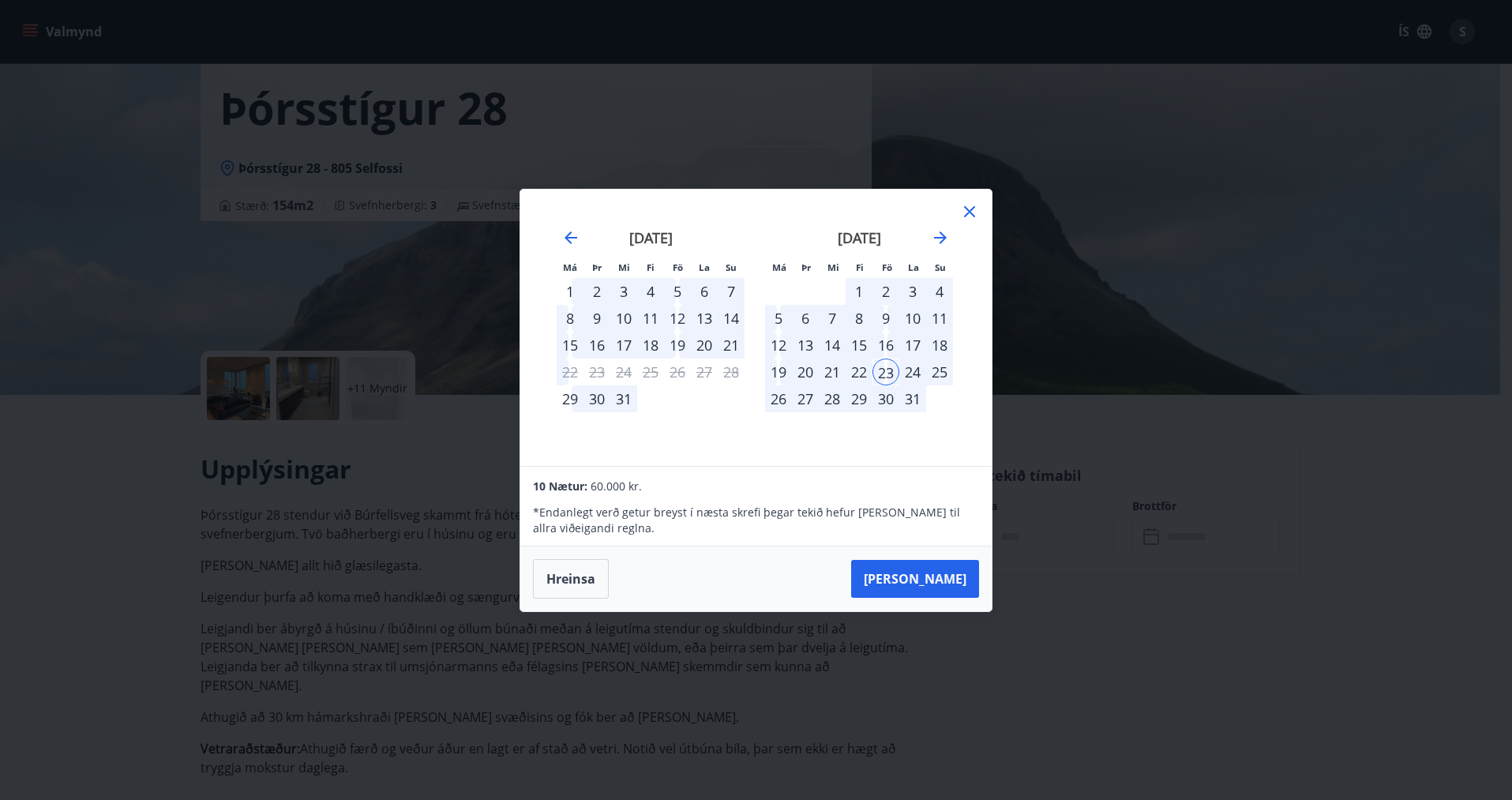
click at [914, 306] on div "10" at bounding box center [913, 318] width 27 height 27
click at [907, 287] on div "3" at bounding box center [913, 291] width 27 height 27
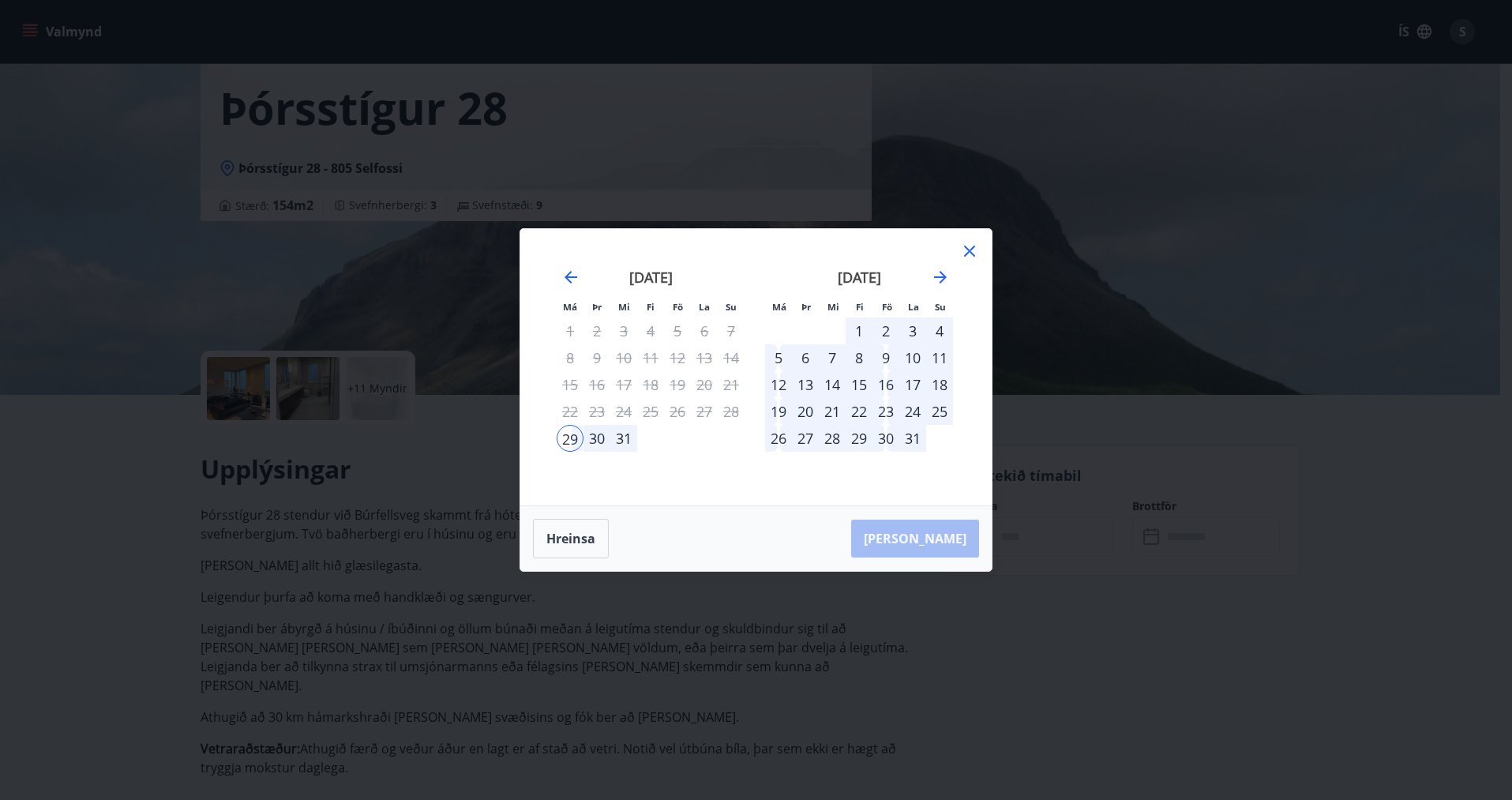
click at [972, 242] on icon at bounding box center [969, 251] width 19 height 19
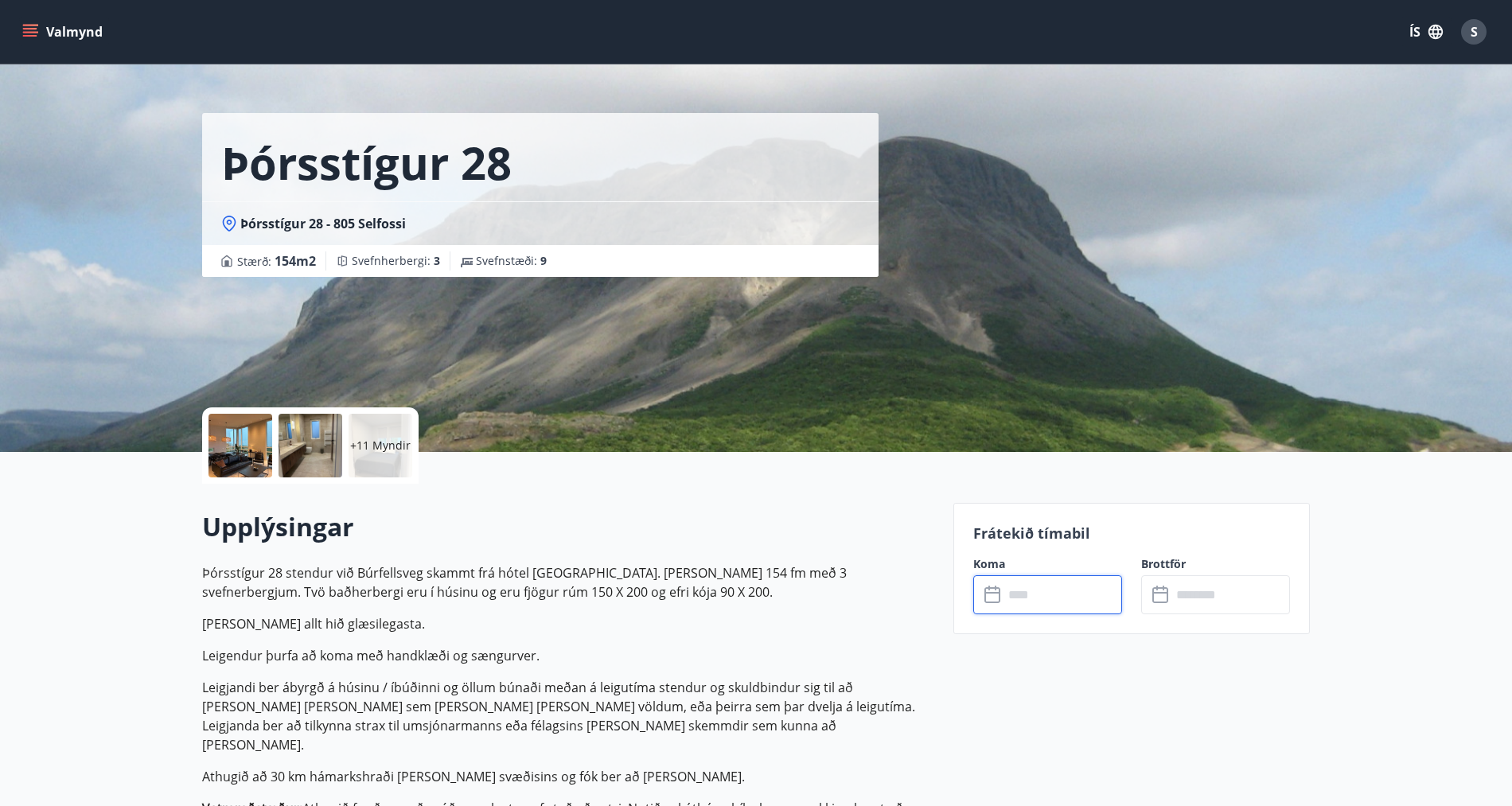
scroll to position [0, 0]
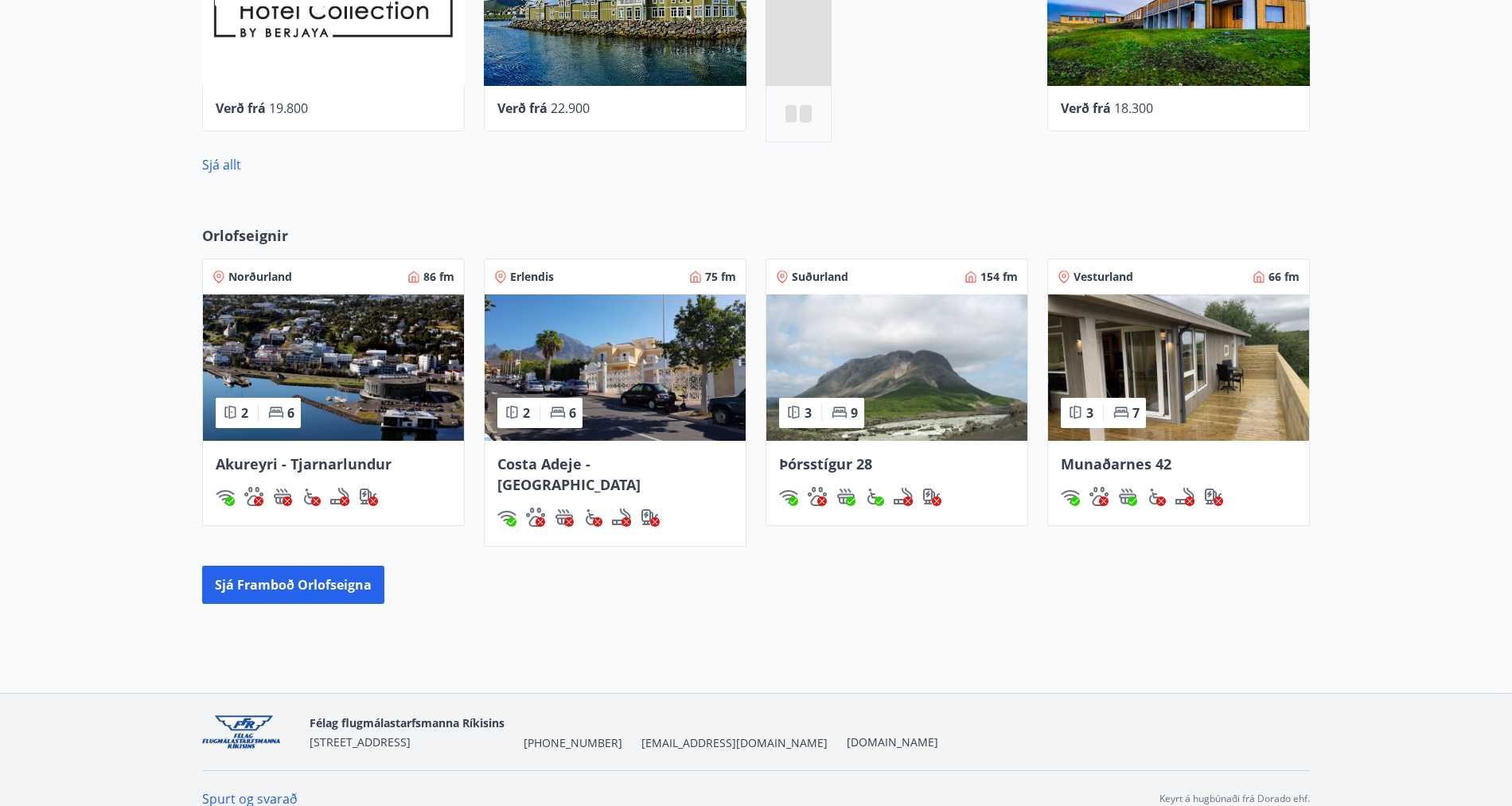
scroll to position [814, 0]
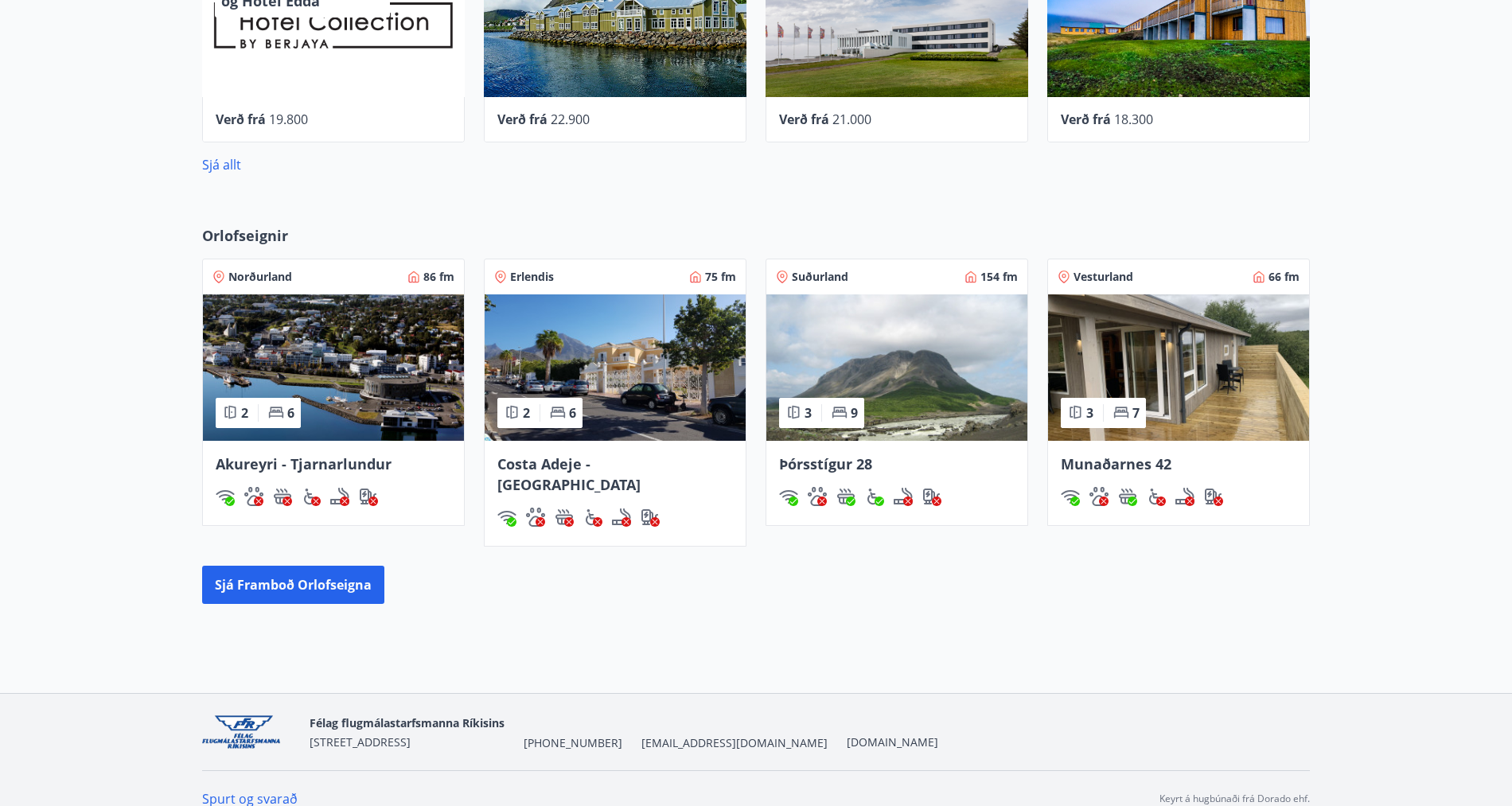
click at [1174, 363] on img at bounding box center [1178, 367] width 261 height 146
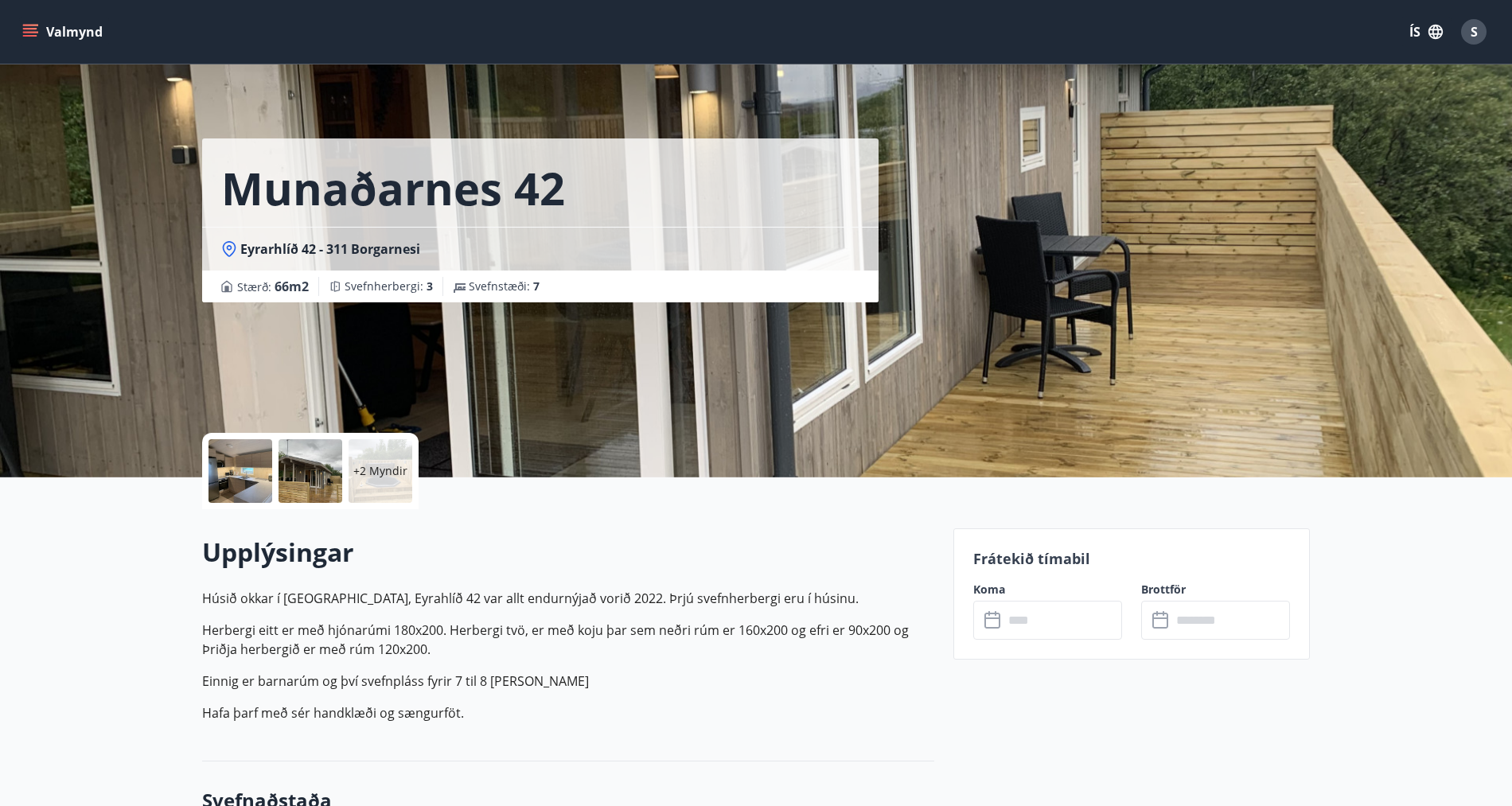
click at [1045, 621] on input "text" at bounding box center [1063, 620] width 118 height 39
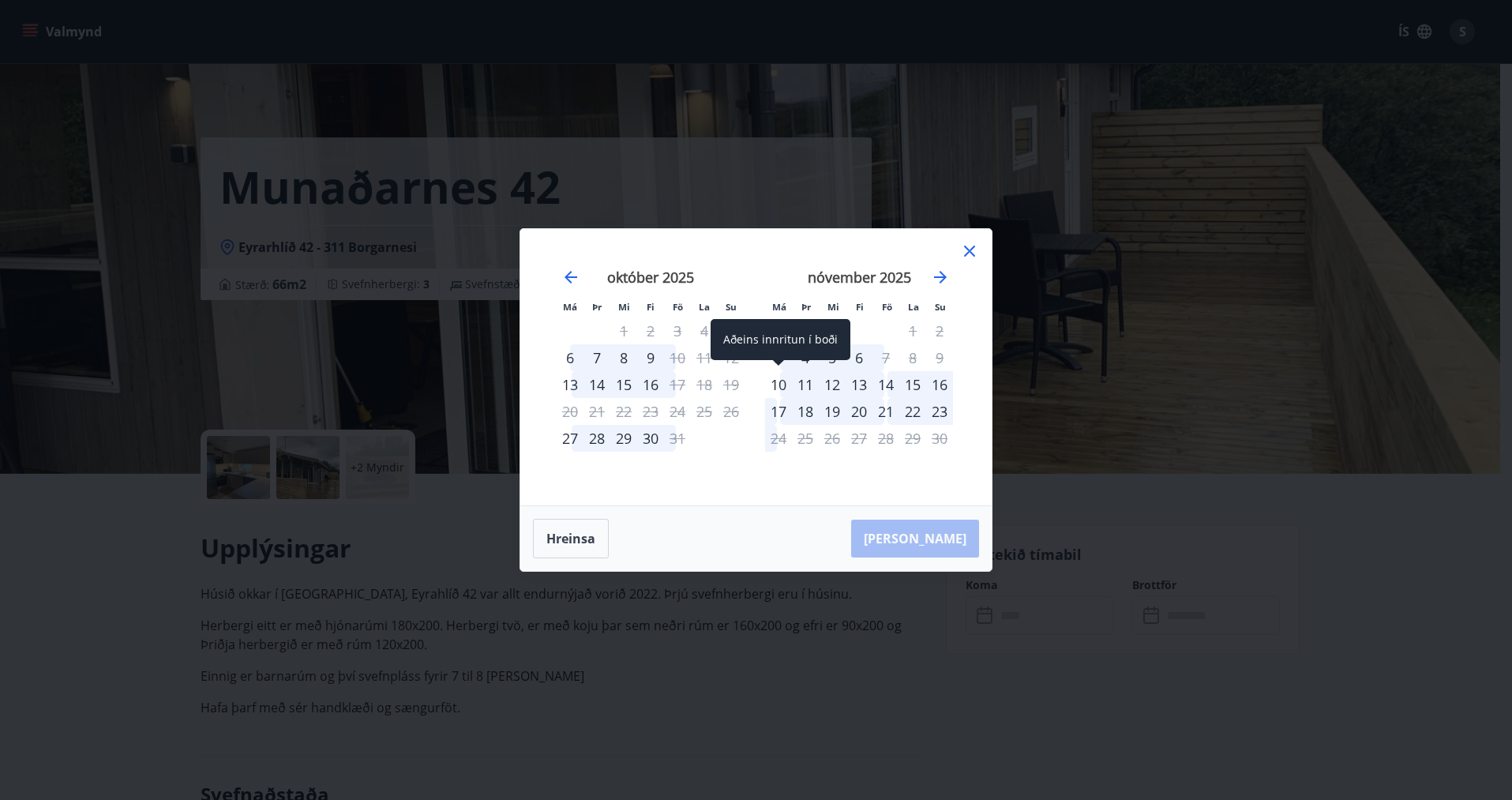
click at [777, 389] on div "10" at bounding box center [779, 384] width 27 height 27
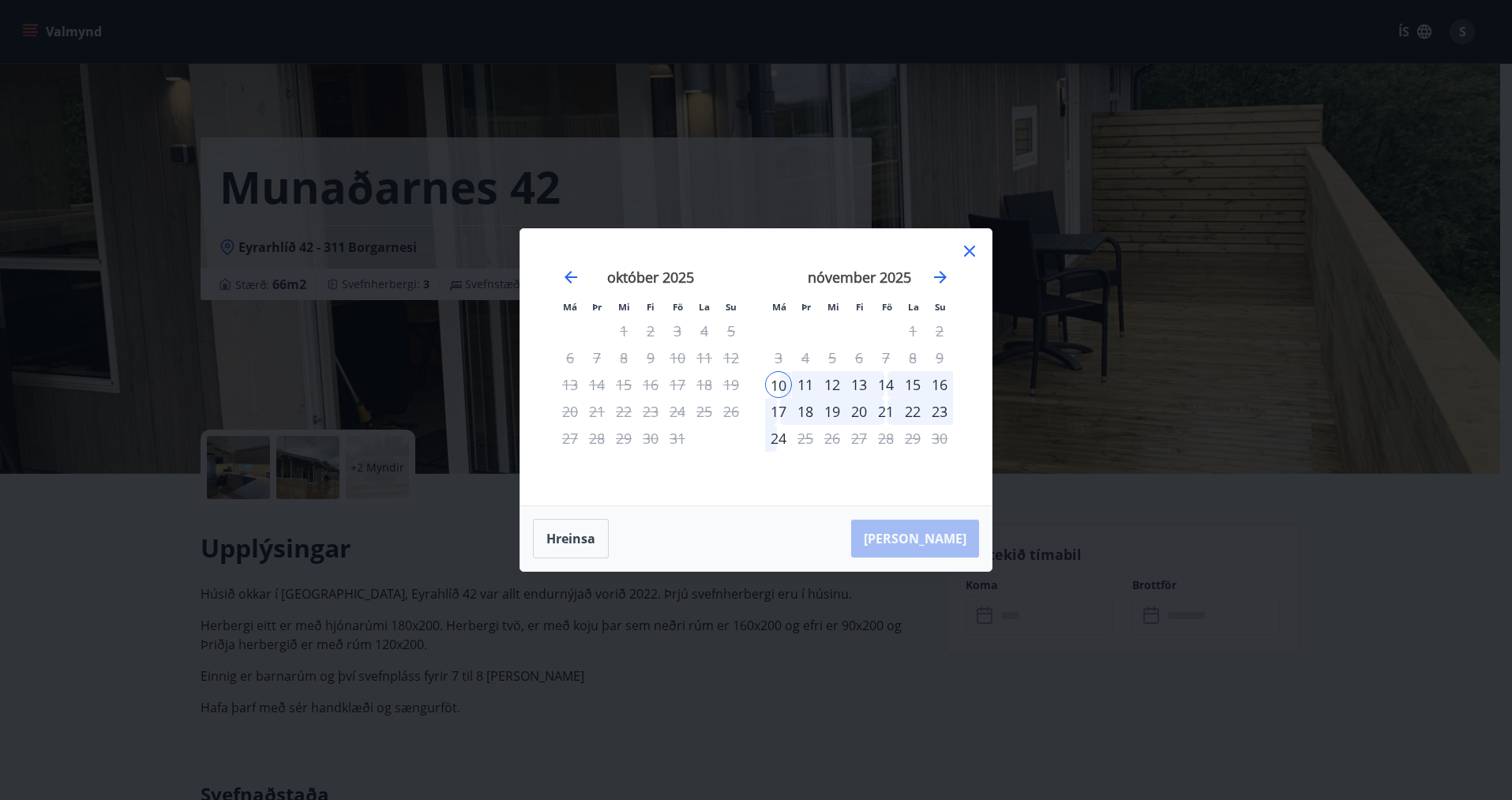
click at [781, 415] on div "17" at bounding box center [779, 411] width 27 height 27
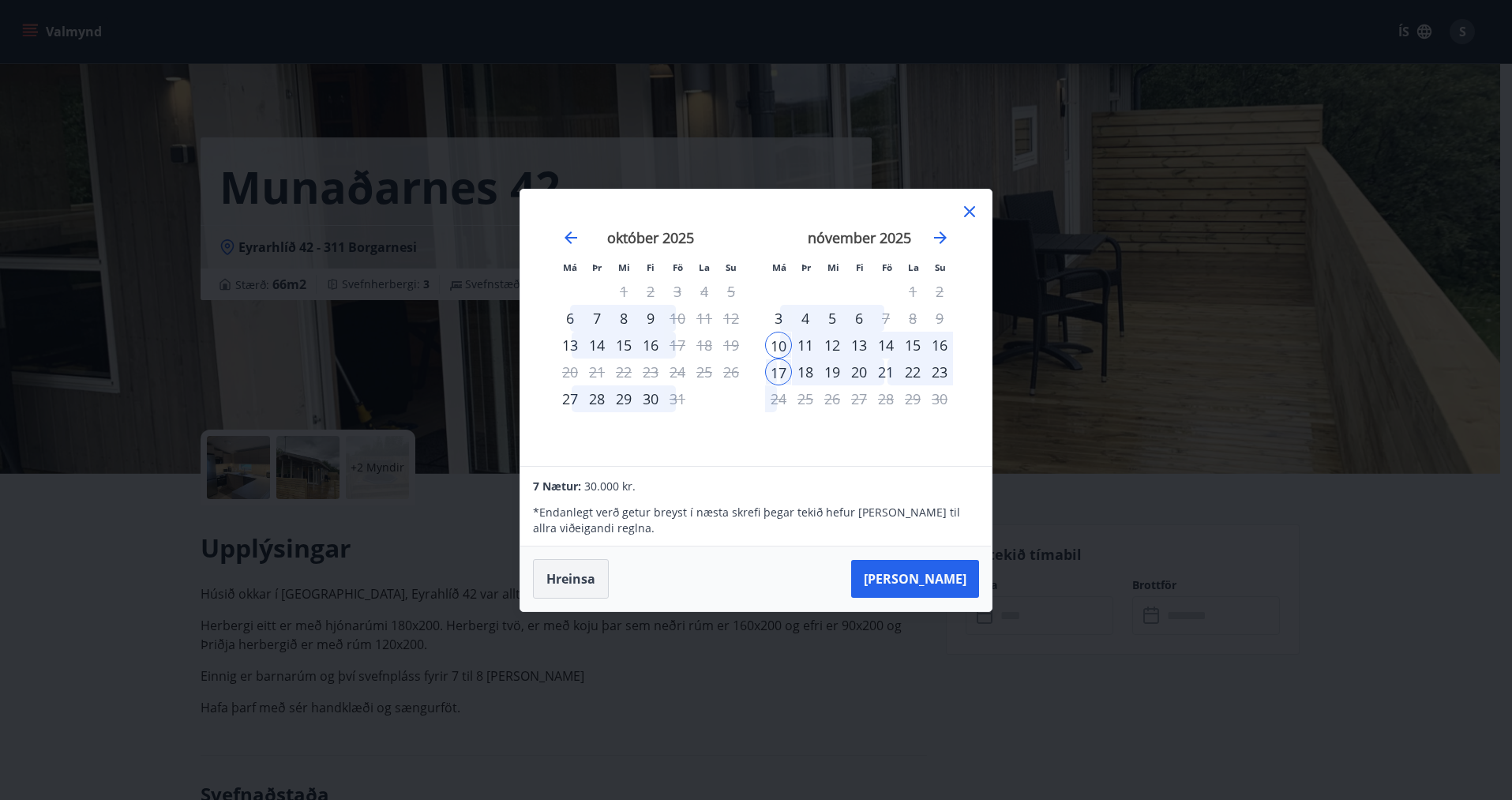
click at [586, 585] on button "Hreinsa" at bounding box center [571, 579] width 76 height 40
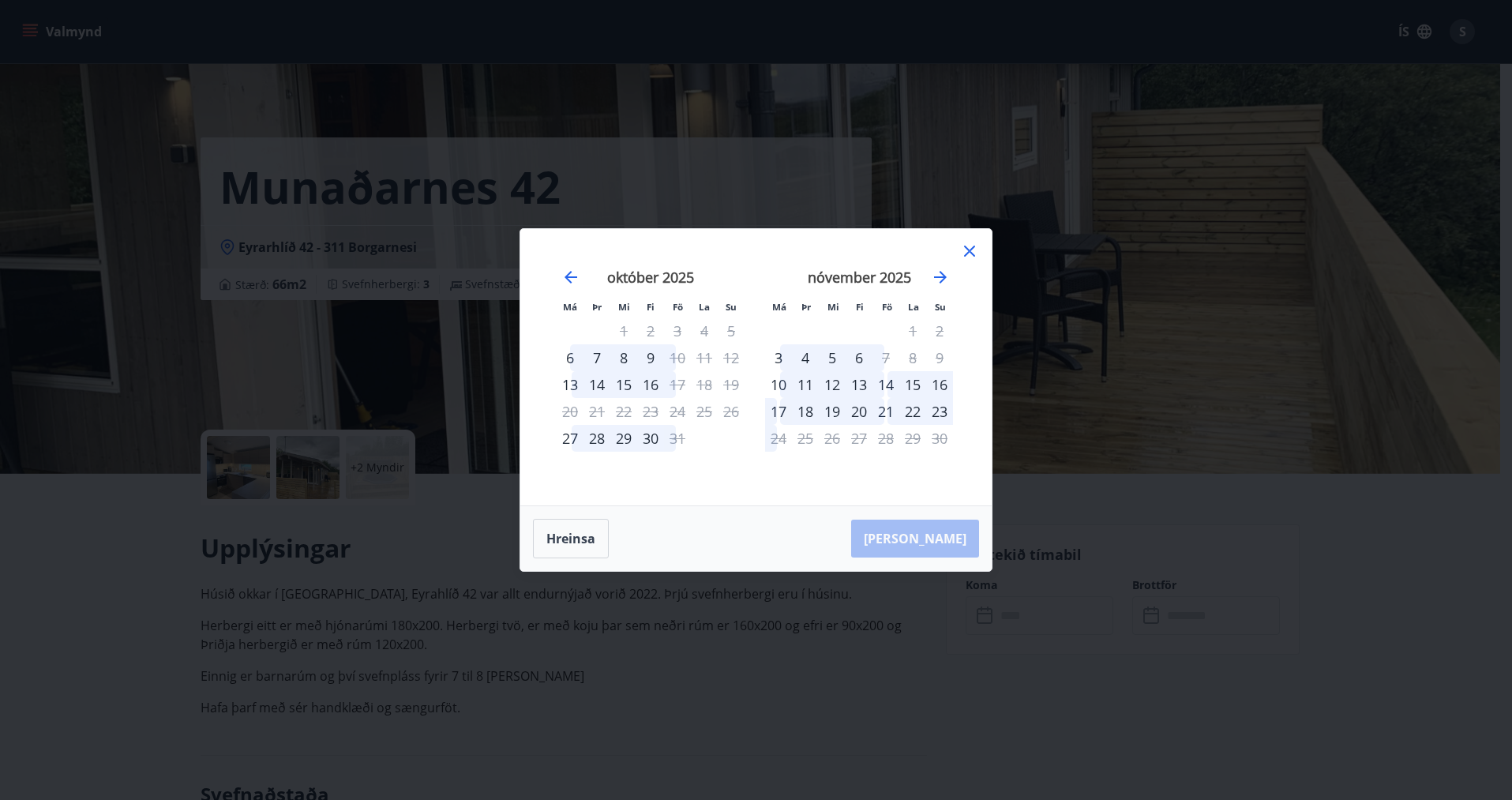
click at [966, 253] on icon at bounding box center [969, 251] width 19 height 19
